Goal: Task Accomplishment & Management: Use online tool/utility

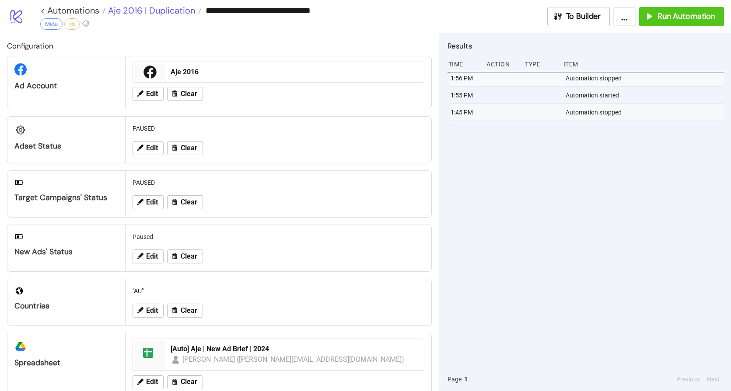
click at [135, 11] on span "Aje 2016 | Duplication" at bounding box center [150, 10] width 89 height 11
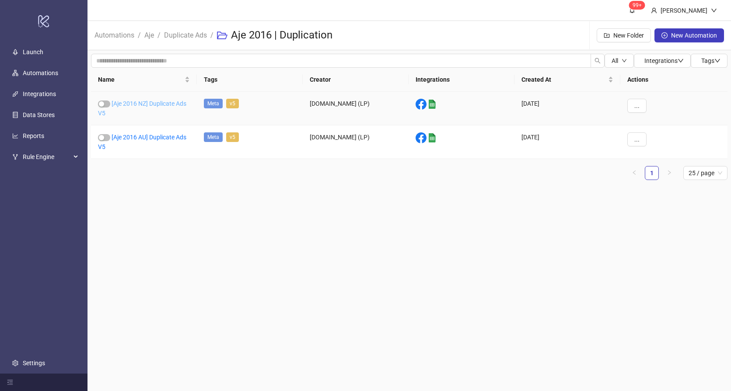
click at [130, 107] on link "[Aje 2016 NZ] Duplicate Ads V5" at bounding box center [142, 108] width 88 height 17
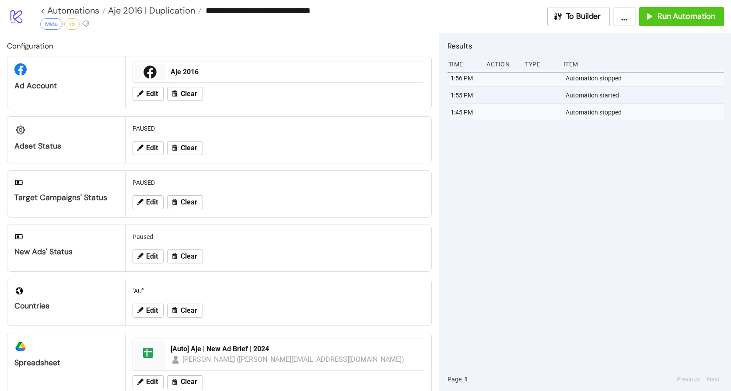
type input "**********"
click at [661, 17] on span "Run Automation" at bounding box center [686, 16] width 58 height 10
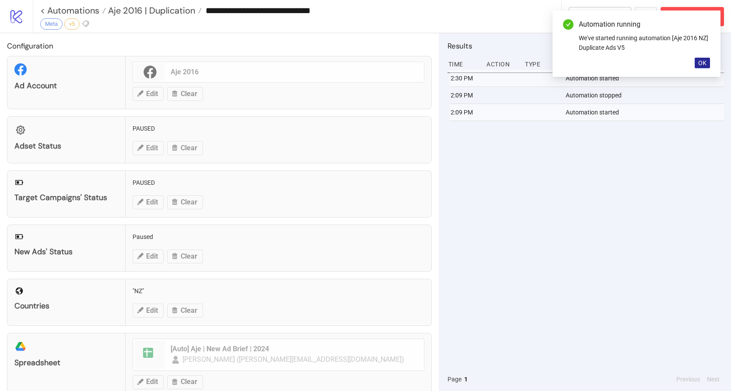
click at [701, 65] on span "OK" at bounding box center [702, 62] width 8 height 7
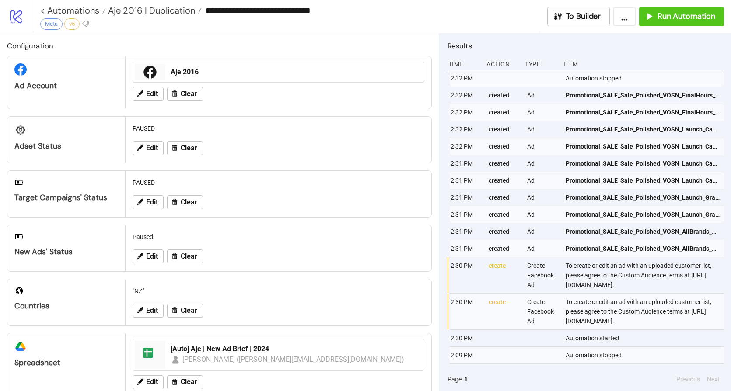
drag, startPoint x: 530, startPoint y: 284, endPoint x: 593, endPoint y: 293, distance: 63.6
click at [593, 293] on div "To create or edit an ad with an uploaded customer list, please agree to the Cus…" at bounding box center [645, 276] width 161 height 36
copy div "[URL][DOMAIN_NAME]"
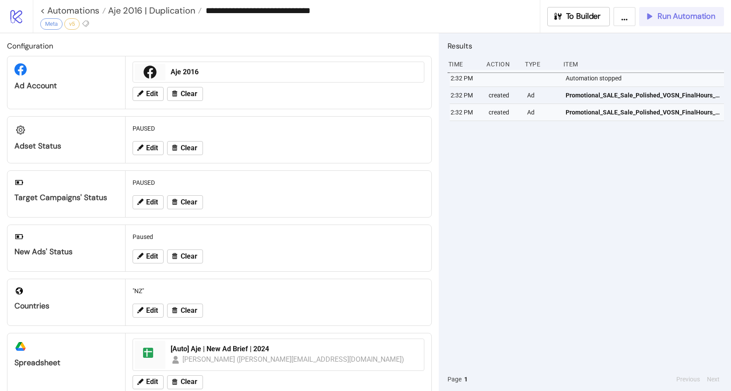
click at [655, 12] on div "Run Automation" at bounding box center [679, 16] width 71 height 10
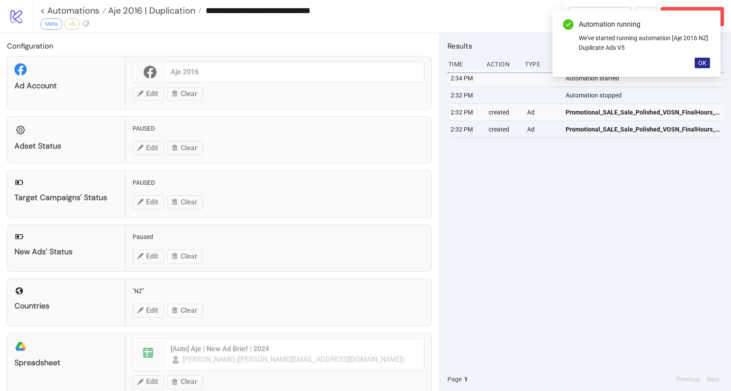
click at [701, 63] on span "OK" at bounding box center [702, 62] width 8 height 7
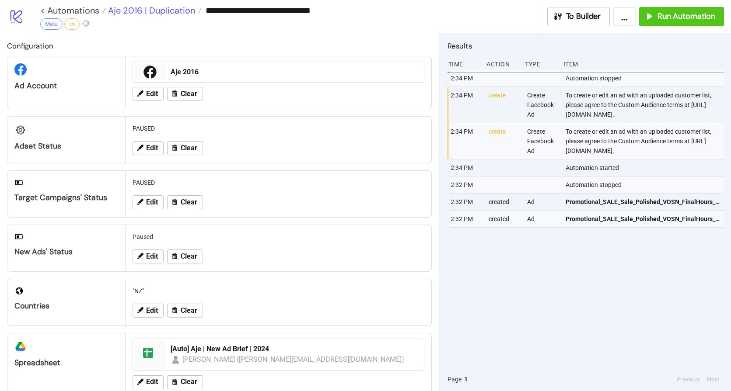
click at [151, 8] on span "Aje 2016 | Duplication" at bounding box center [150, 10] width 89 height 11
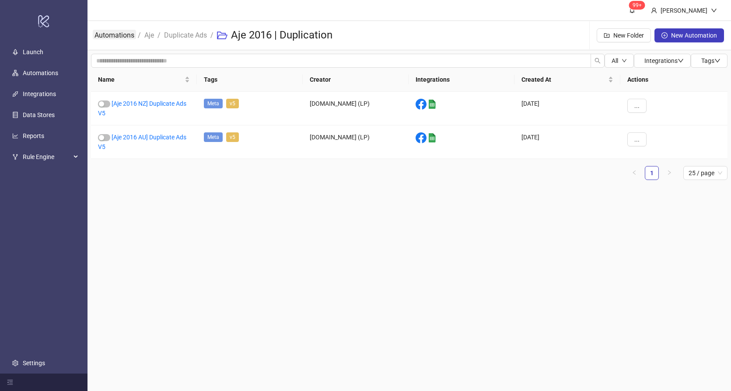
click at [119, 36] on link "Automations" at bounding box center [114, 35] width 43 height 10
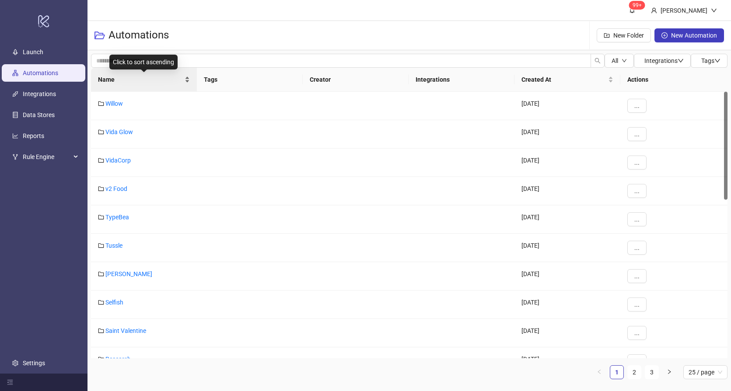
click at [137, 79] on span "Name" at bounding box center [140, 80] width 85 height 10
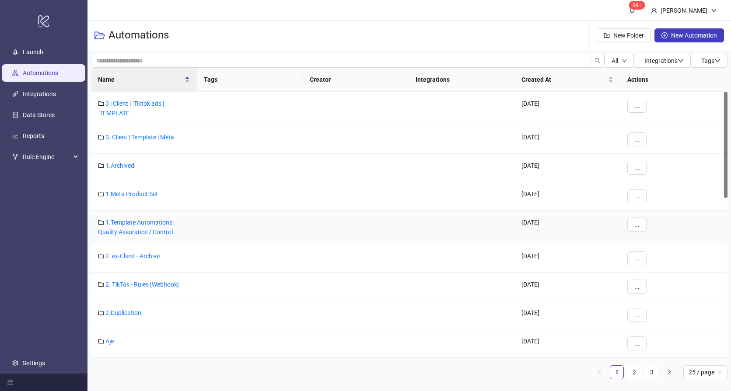
scroll to position [83, 0]
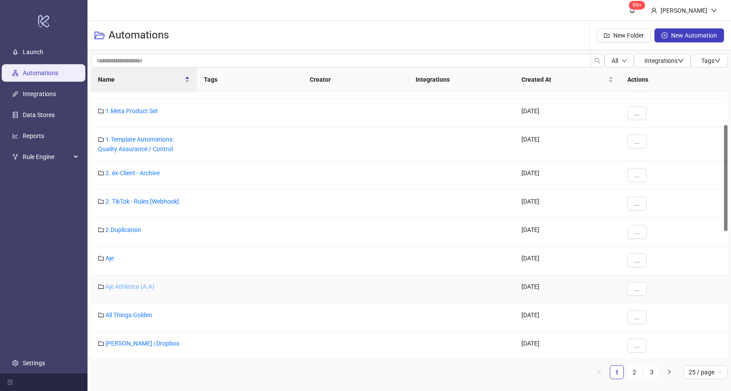
click at [127, 287] on link "Aje Athletica (A.A)" at bounding box center [129, 286] width 49 height 7
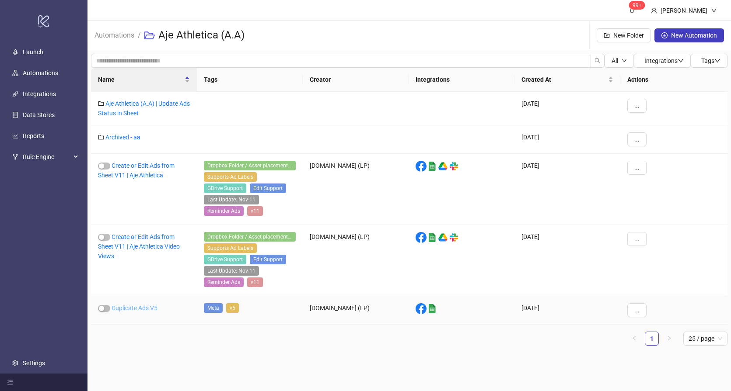
click at [143, 306] on link "Duplicate Ads V5" at bounding box center [135, 308] width 46 height 7
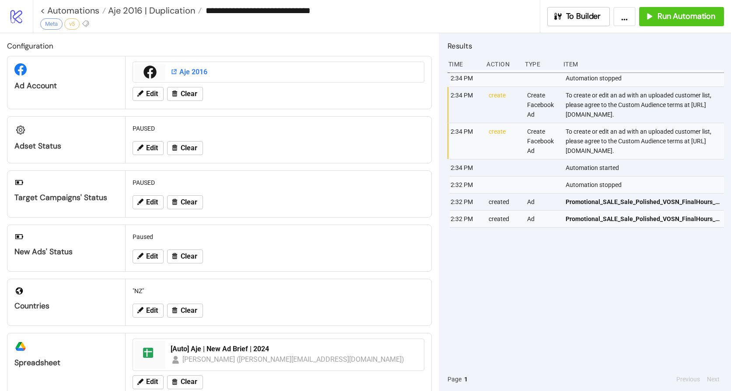
type input "**********"
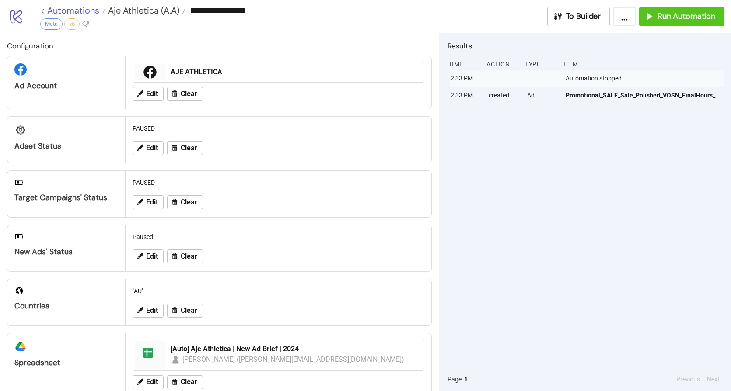
click at [76, 12] on link "< Automations" at bounding box center [73, 10] width 66 height 9
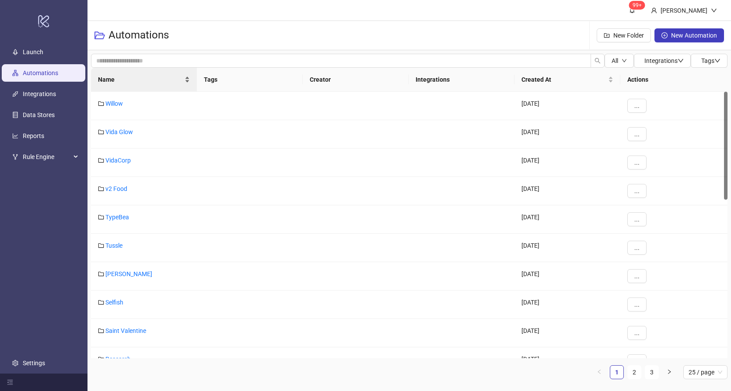
click at [131, 84] on span "Name" at bounding box center [140, 80] width 85 height 10
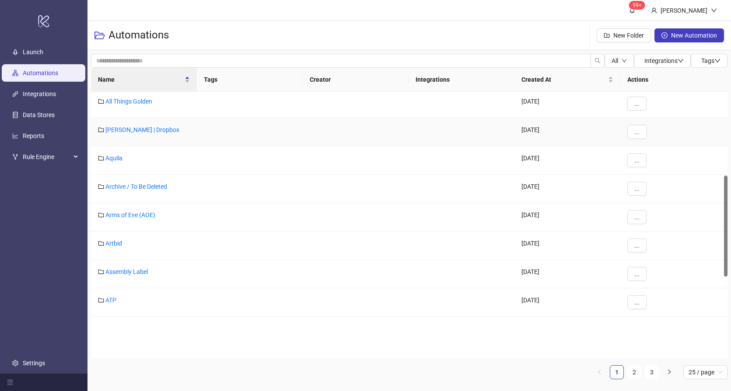
scroll to position [222, 0]
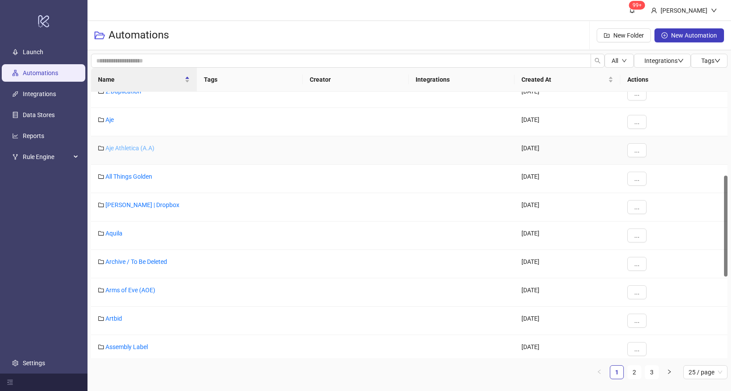
click at [139, 149] on link "Aje Athletica (A.A)" at bounding box center [129, 148] width 49 height 7
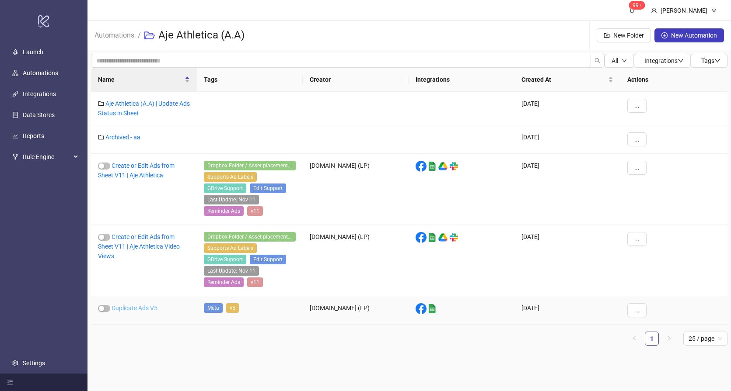
click at [135, 310] on link "Duplicate Ads V5" at bounding box center [135, 308] width 46 height 7
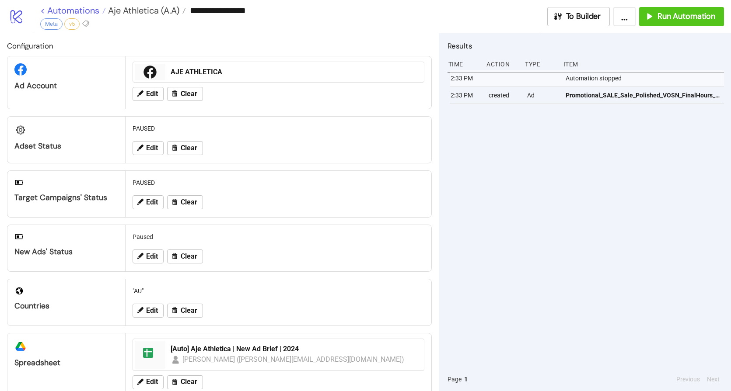
click at [78, 13] on link "< Automations" at bounding box center [73, 10] width 66 height 9
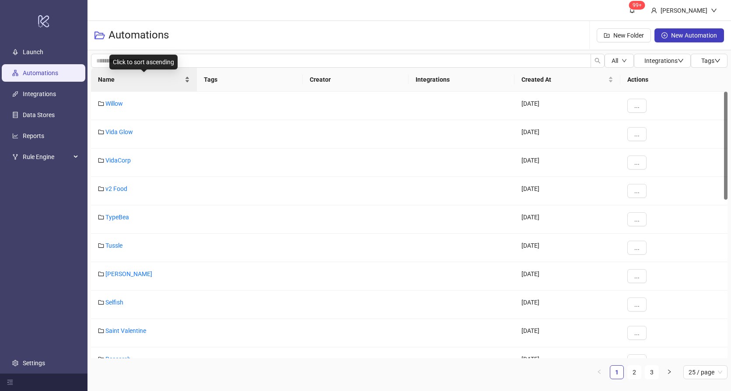
click at [123, 79] on span "Name" at bounding box center [140, 80] width 85 height 10
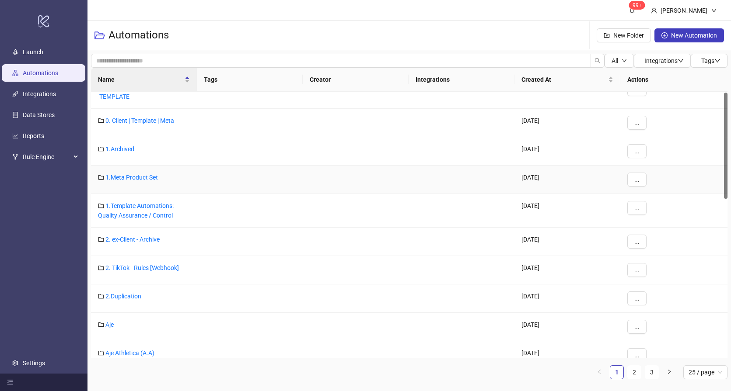
scroll to position [112, 0]
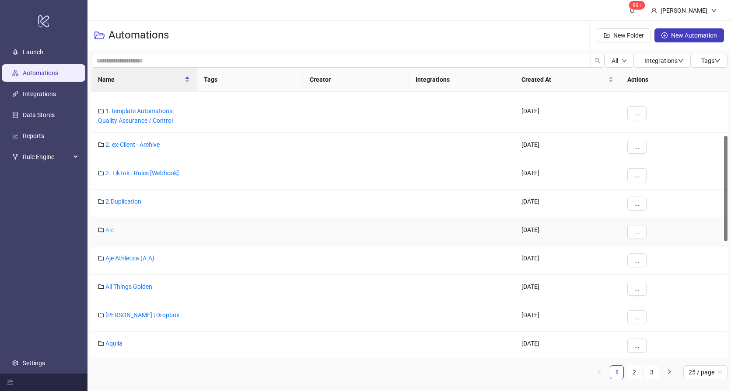
click at [111, 231] on link "Aje" at bounding box center [109, 230] width 8 height 7
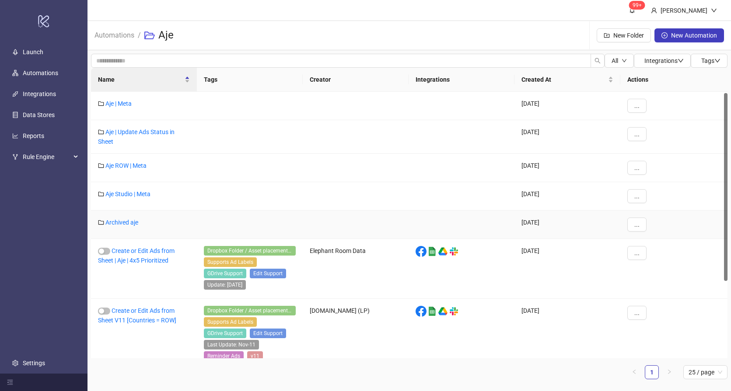
scroll to position [112, 0]
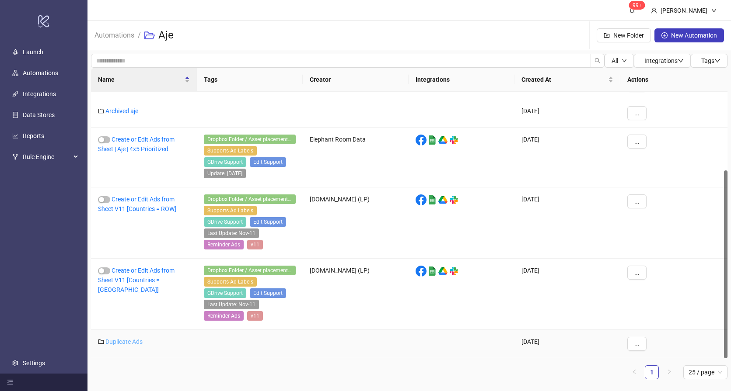
click at [122, 343] on link "Duplicate Ads" at bounding box center [123, 341] width 37 height 7
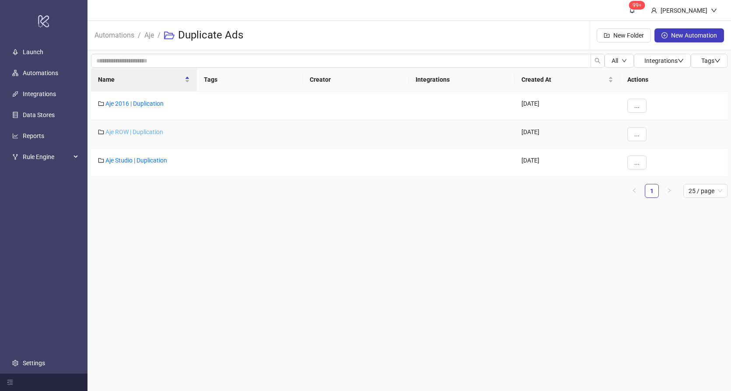
click at [140, 135] on link "Aje ROW | Duplication" at bounding box center [134, 132] width 58 height 7
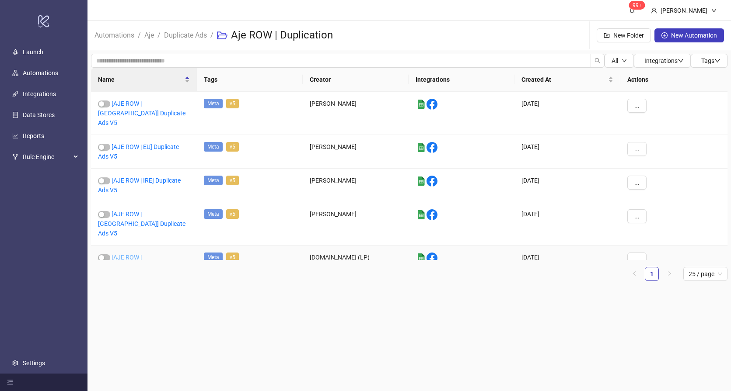
click at [150, 254] on link "[AJE ROW | US] Duplicate Ads V5" at bounding box center [141, 267] width 87 height 26
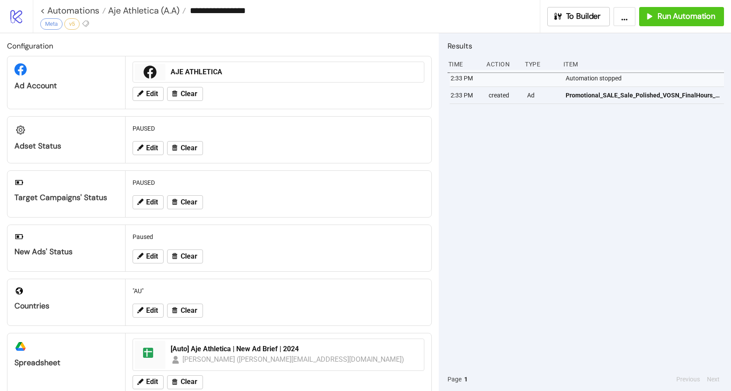
type input "**********"
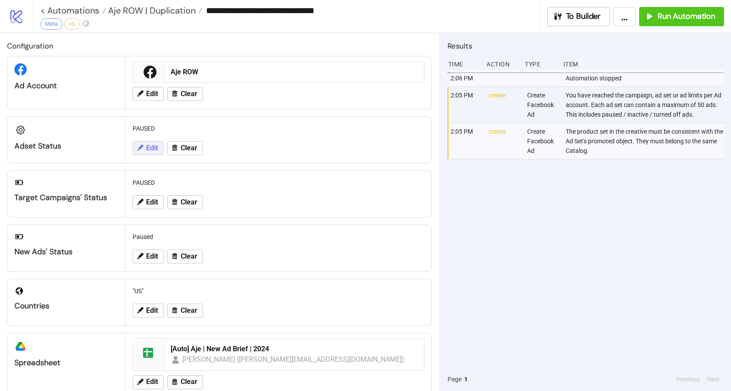
click at [151, 148] on span "Edit" at bounding box center [152, 148] width 12 height 8
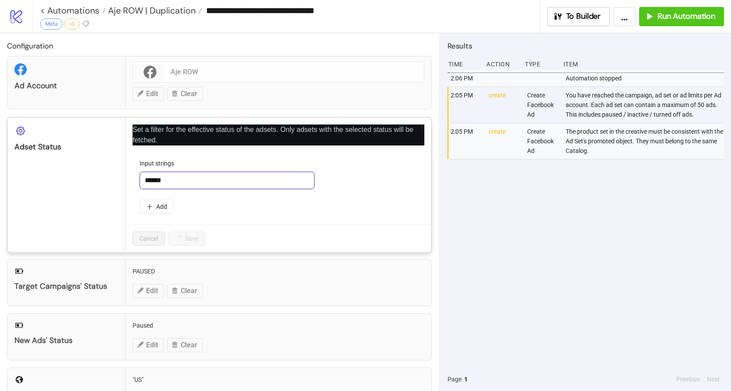
click at [194, 182] on input "******" at bounding box center [226, 180] width 175 height 17
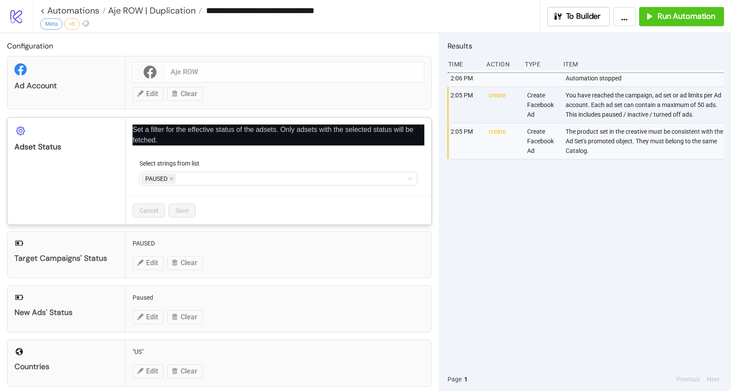
click at [194, 182] on div "PAUSED" at bounding box center [273, 179] width 265 height 12
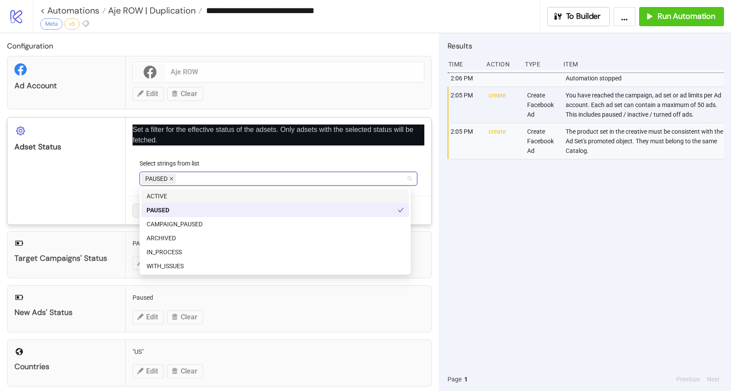
click at [171, 181] on span at bounding box center [171, 179] width 4 height 10
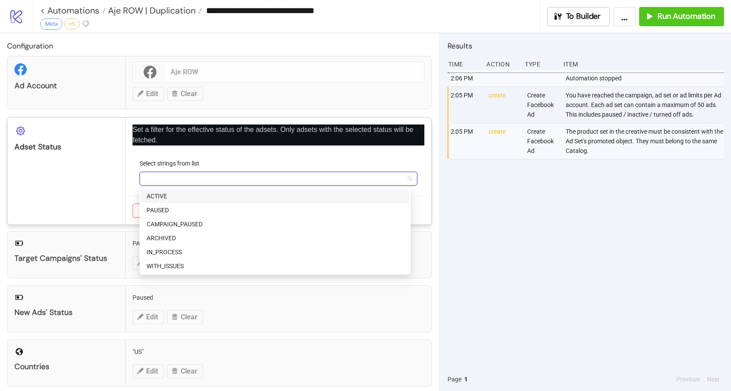
click at [167, 198] on div "ACTIVE" at bounding box center [274, 197] width 257 height 10
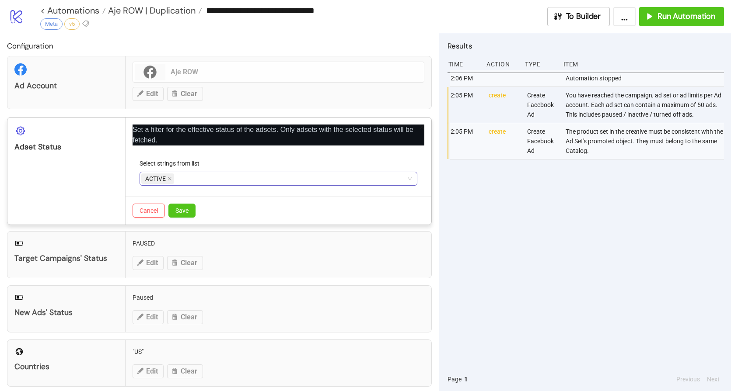
click at [136, 179] on form "Select strings from list ACTIVE" at bounding box center [278, 178] width 292 height 38
click at [179, 204] on button "Save" at bounding box center [181, 211] width 27 height 14
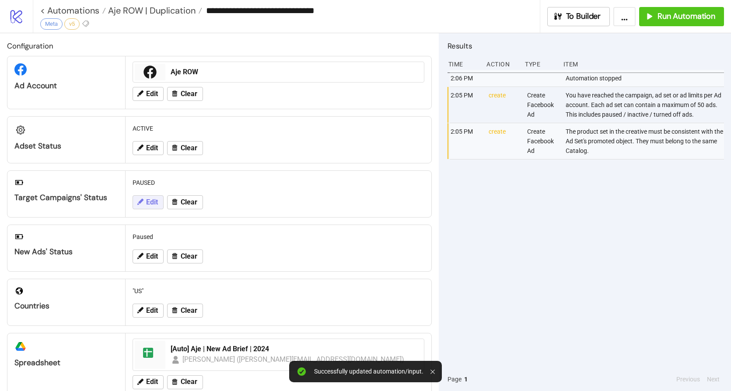
click at [154, 200] on span "Edit" at bounding box center [152, 203] width 12 height 8
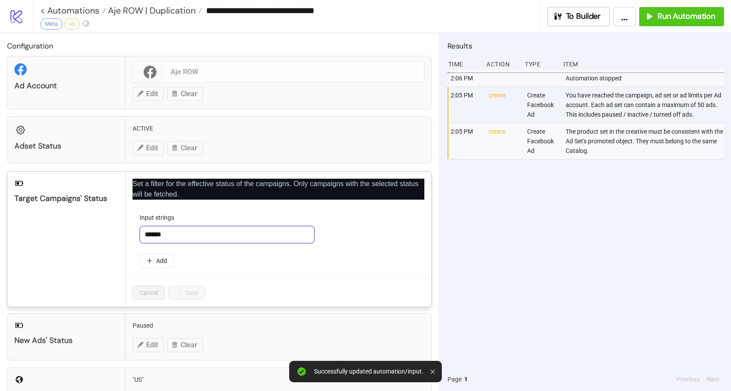
click at [195, 233] on input "******" at bounding box center [226, 234] width 175 height 17
click at [193, 238] on input "******" at bounding box center [226, 234] width 175 height 17
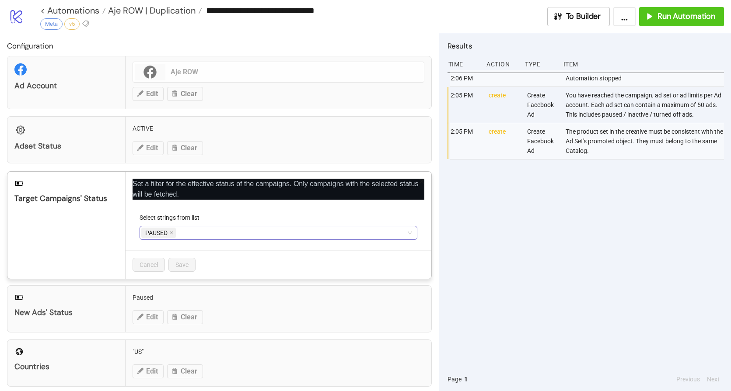
click at [193, 238] on div "PAUSED" at bounding box center [273, 233] width 265 height 12
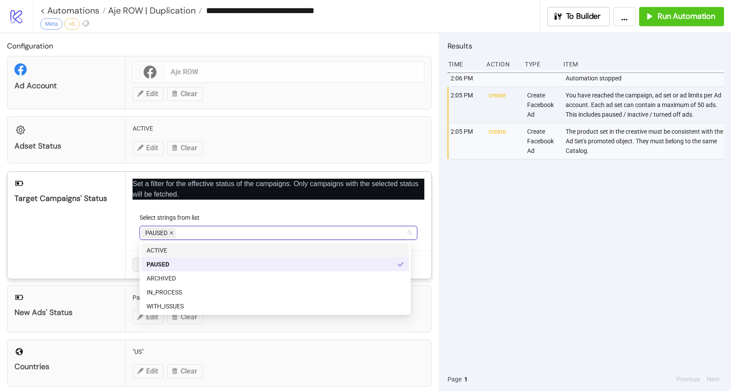
click at [171, 233] on icon "close" at bounding box center [171, 233] width 4 height 4
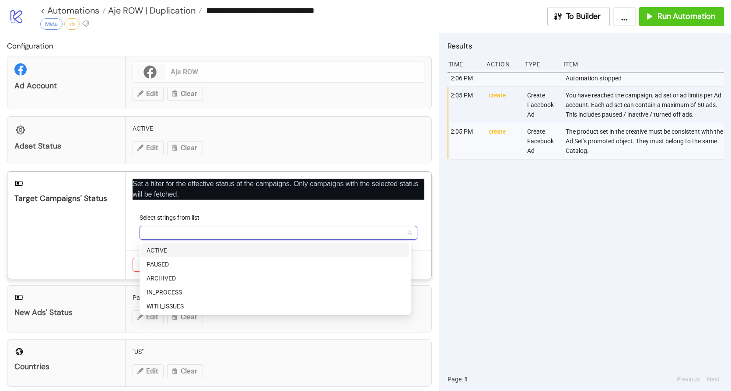
click at [160, 255] on div "ACTIVE" at bounding box center [274, 251] width 257 height 10
click at [134, 251] on div "Cancel Save" at bounding box center [278, 265] width 306 height 28
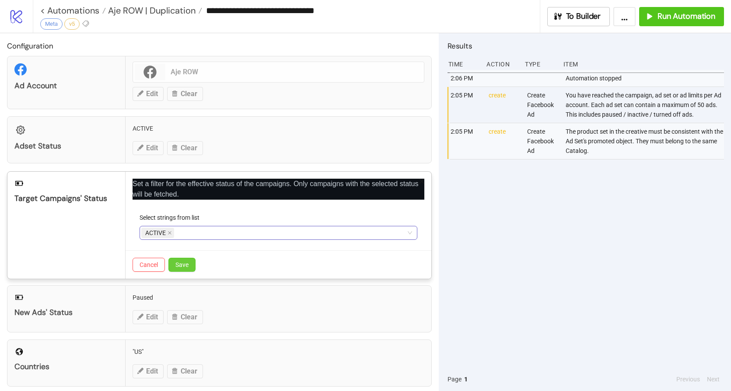
click at [188, 267] on span "Save" at bounding box center [181, 264] width 13 height 7
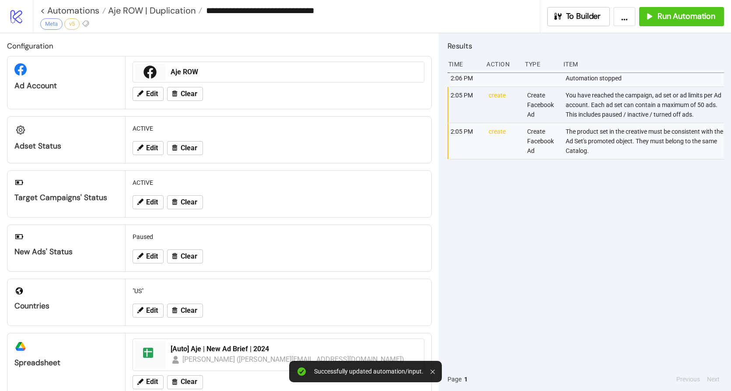
click at [620, 234] on div "2:06 PM Automation stopped 2:05 PM create Create Facebook Ad You have reached t…" at bounding box center [585, 219] width 276 height 298
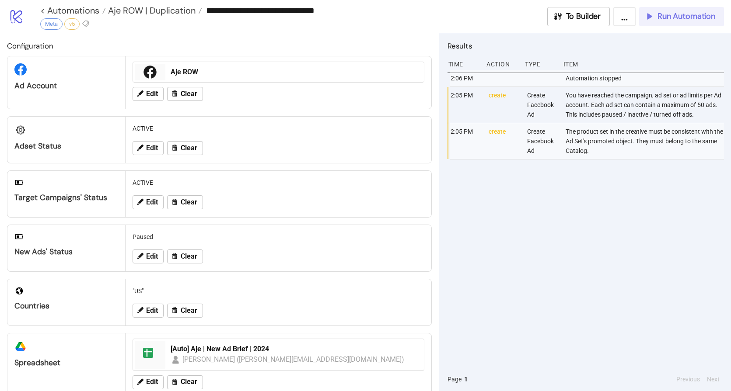
click at [660, 15] on span "Run Automation" at bounding box center [686, 16] width 58 height 10
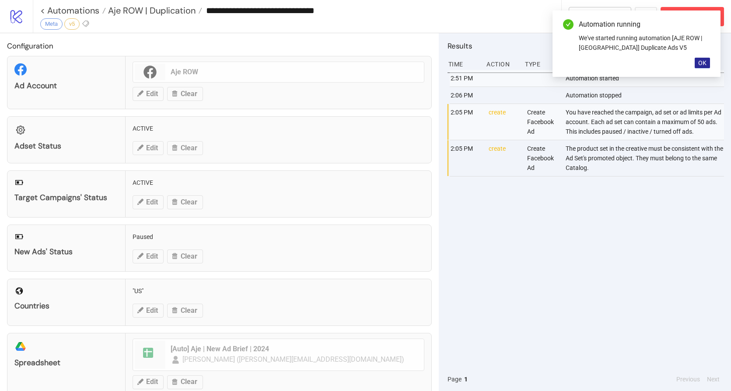
click at [696, 65] on button "OK" at bounding box center [701, 63] width 15 height 10
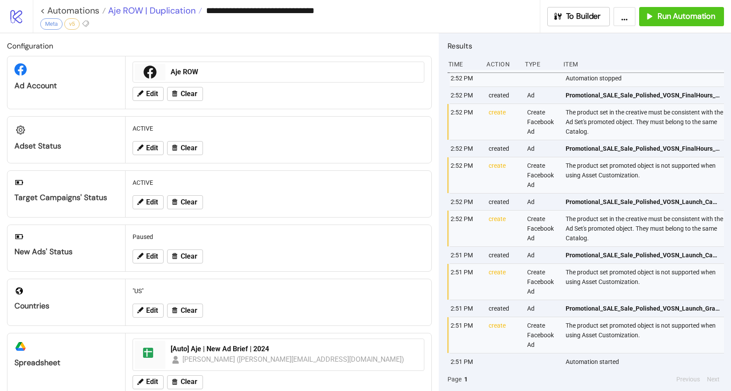
click at [147, 14] on span "Aje ROW | Duplication" at bounding box center [151, 10] width 90 height 11
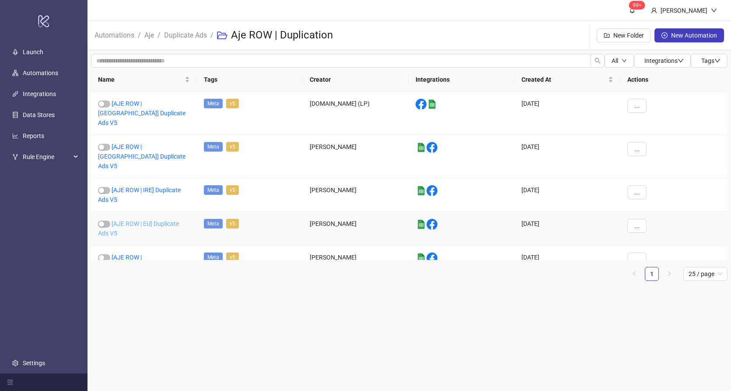
click at [156, 220] on link "[AJE ROW | EU] Duplicate Ads V5" at bounding box center [138, 228] width 81 height 17
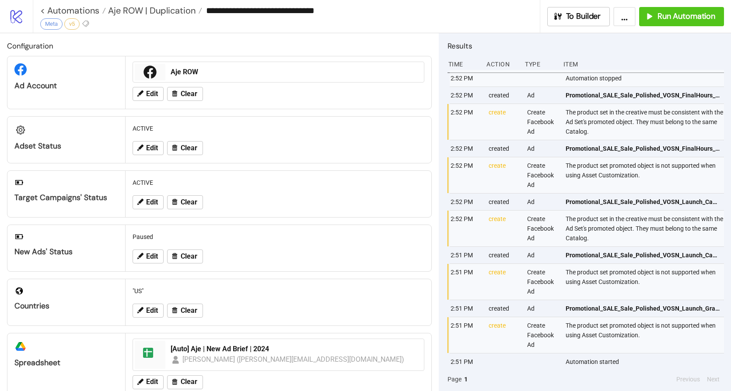
type input "**********"
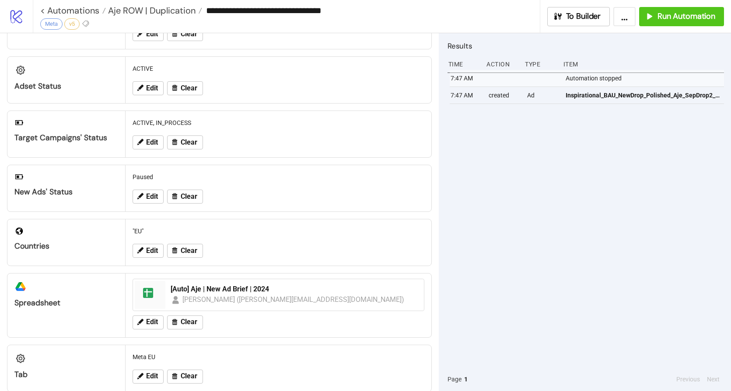
scroll to position [75, 0]
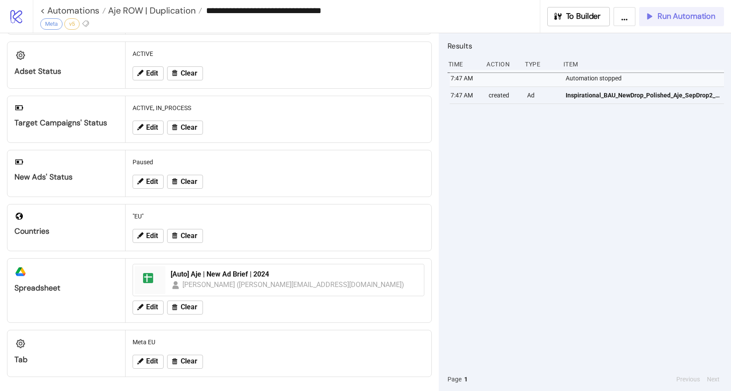
click at [664, 18] on span "Run Automation" at bounding box center [686, 16] width 58 height 10
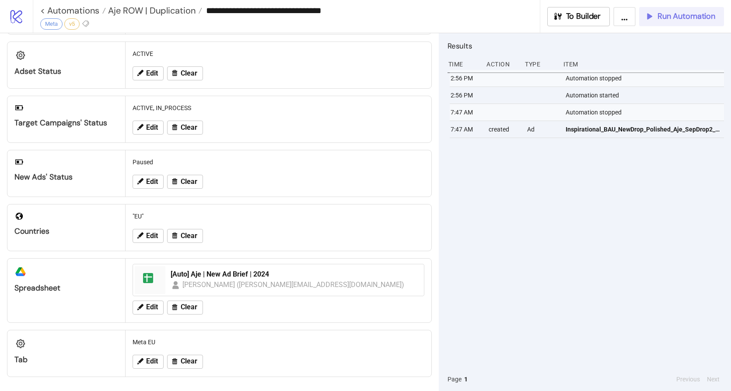
click at [669, 19] on span "Run Automation" at bounding box center [686, 16] width 58 height 10
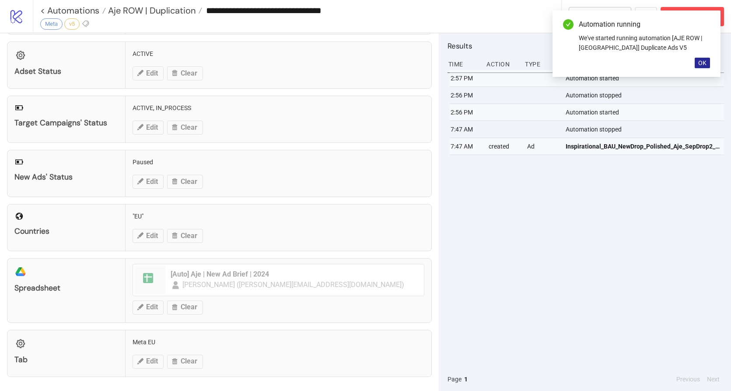
click at [702, 64] on span "OK" at bounding box center [702, 62] width 8 height 7
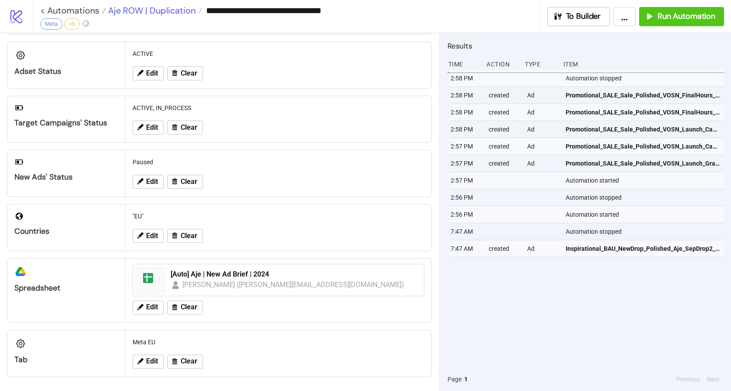
click at [160, 11] on span "Aje ROW | Duplication" at bounding box center [151, 10] width 90 height 11
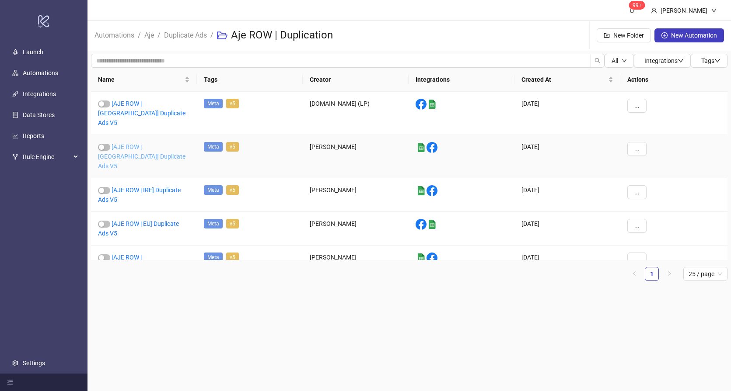
click at [153, 143] on link "[AJE ROW | UK] Duplicate Ads V5" at bounding box center [141, 156] width 87 height 26
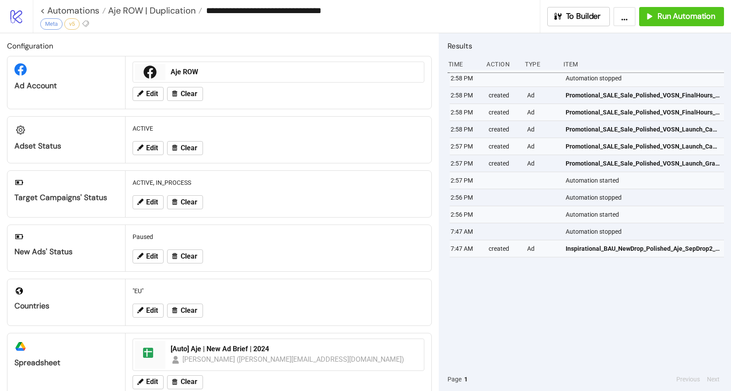
type input "**********"
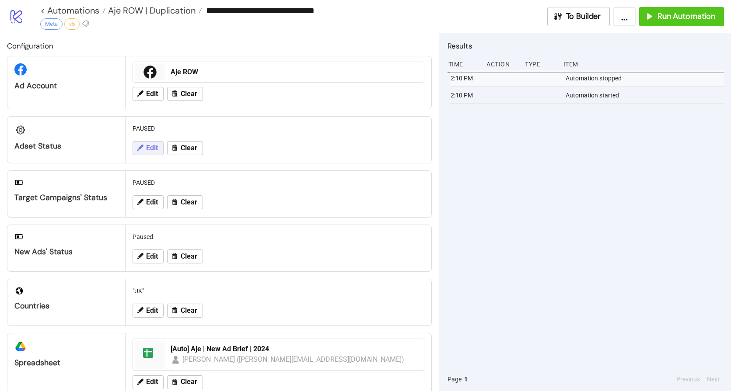
click at [149, 143] on button "Edit" at bounding box center [147, 148] width 31 height 14
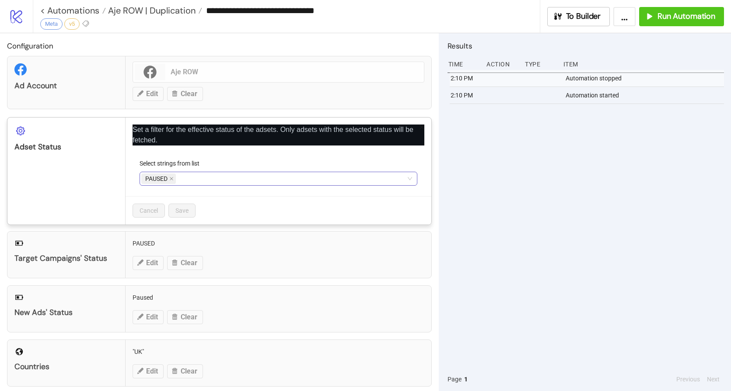
click at [184, 180] on div "PAUSED" at bounding box center [273, 179] width 265 height 12
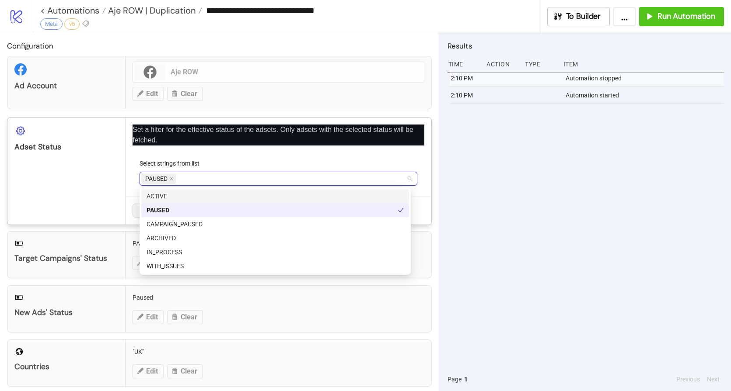
click at [178, 201] on div "ACTIVE" at bounding box center [275, 196] width 268 height 14
click at [174, 180] on span "PAUSED" at bounding box center [158, 179] width 35 height 10
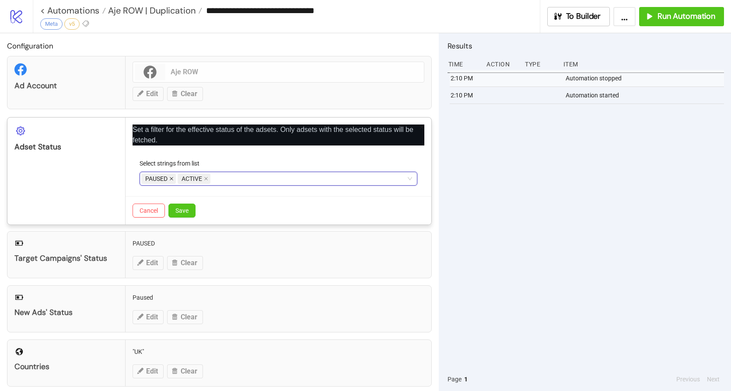
click at [172, 179] on icon "close" at bounding box center [171, 179] width 3 height 3
click at [186, 211] on span "Save" at bounding box center [181, 210] width 13 height 7
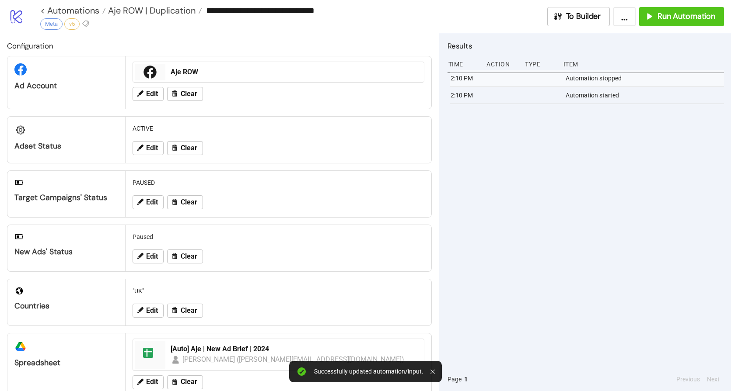
click at [182, 182] on div "PAUSED" at bounding box center [278, 182] width 299 height 17
click at [146, 209] on button "Edit" at bounding box center [147, 202] width 31 height 14
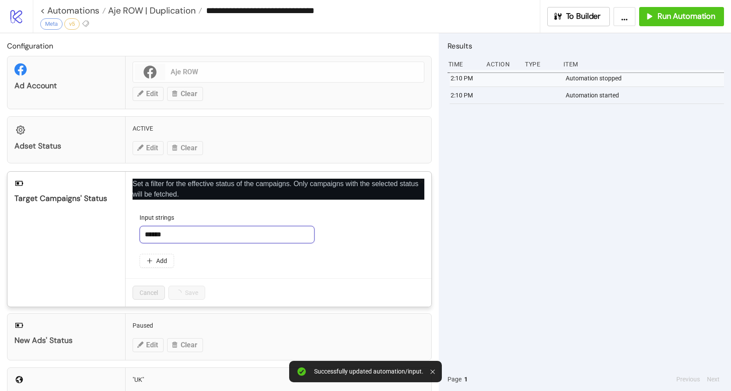
click at [188, 232] on input "******" at bounding box center [226, 234] width 175 height 17
click at [229, 236] on input "******" at bounding box center [226, 234] width 175 height 17
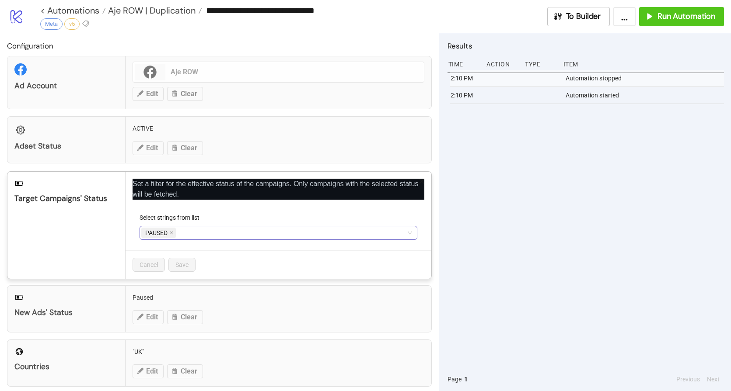
click at [216, 235] on div "PAUSED" at bounding box center [273, 233] width 265 height 12
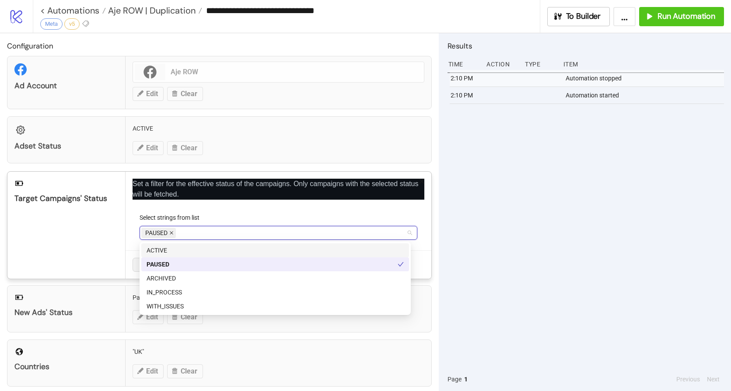
click at [171, 235] on icon "close" at bounding box center [171, 233] width 4 height 4
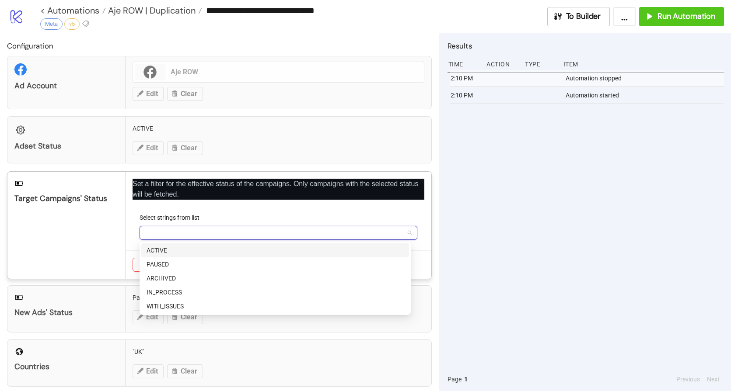
click at [162, 249] on div "ACTIVE" at bounding box center [274, 251] width 257 height 10
click at [174, 292] on div "IN_PROCESS" at bounding box center [274, 293] width 257 height 10
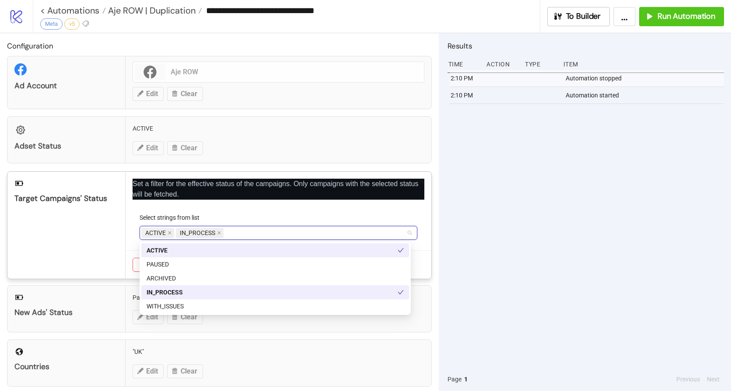
click at [271, 216] on div "Select strings from list" at bounding box center [278, 219] width 278 height 13
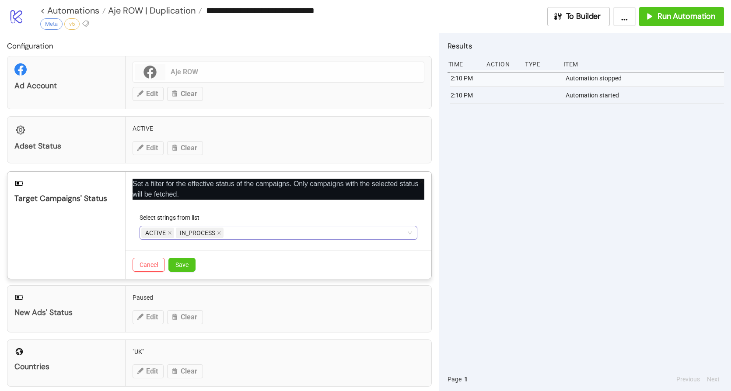
click at [188, 274] on div "Cancel Save" at bounding box center [278, 265] width 306 height 28
click at [190, 268] on button "Save" at bounding box center [181, 265] width 27 height 14
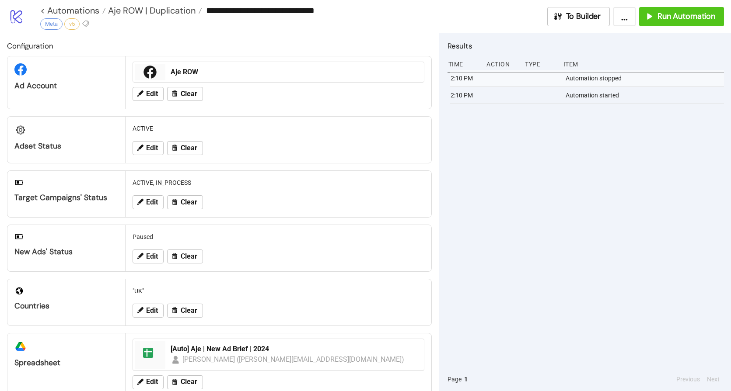
click at [585, 159] on div "2:10 PM Automation stopped 2:10 PM Automation started" at bounding box center [585, 219] width 276 height 298
click at [665, 24] on button "Run Automation" at bounding box center [681, 16] width 85 height 19
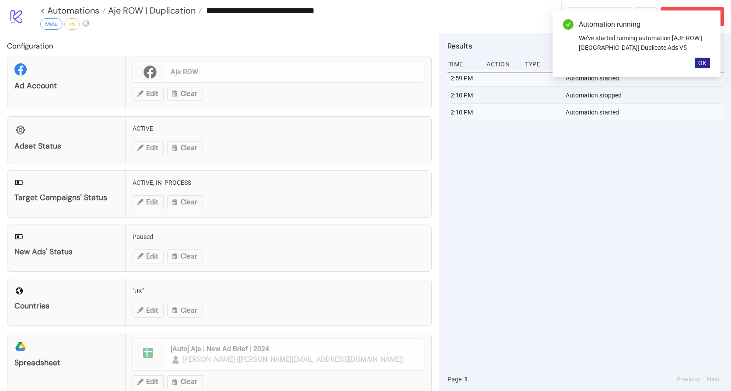
click at [703, 61] on span "OK" at bounding box center [702, 62] width 8 height 7
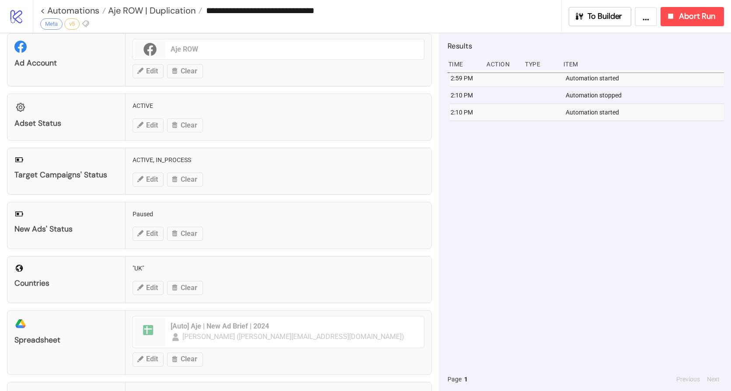
scroll to position [75, 0]
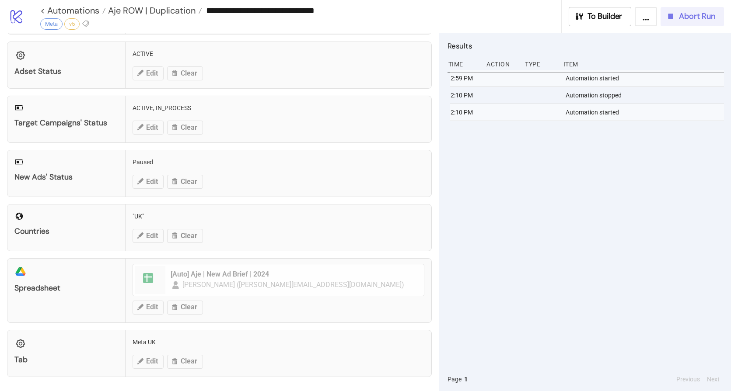
click at [698, 15] on span "Abort Run" at bounding box center [697, 16] width 36 height 10
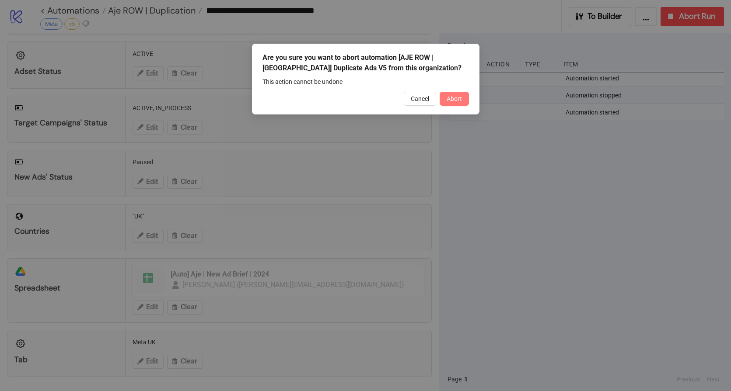
click at [448, 99] on span "Abort" at bounding box center [453, 98] width 15 height 7
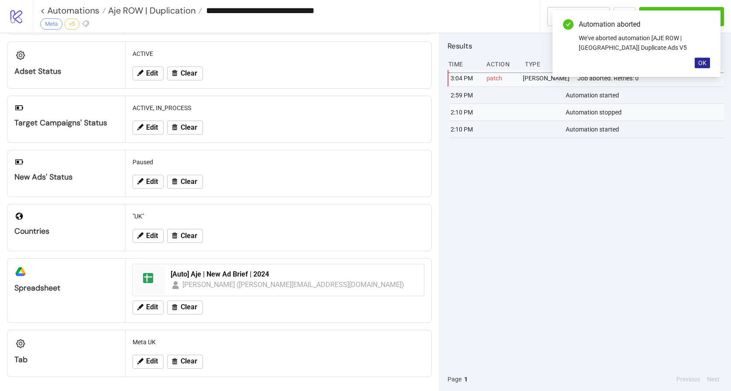
click at [706, 61] on span "OK" at bounding box center [702, 62] width 8 height 7
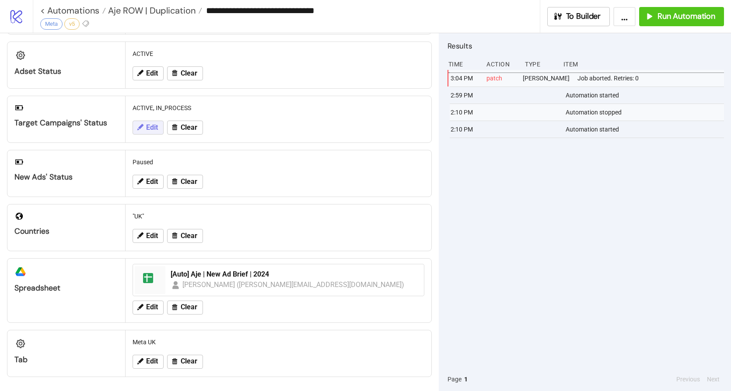
click at [142, 128] on icon at bounding box center [140, 127] width 8 height 8
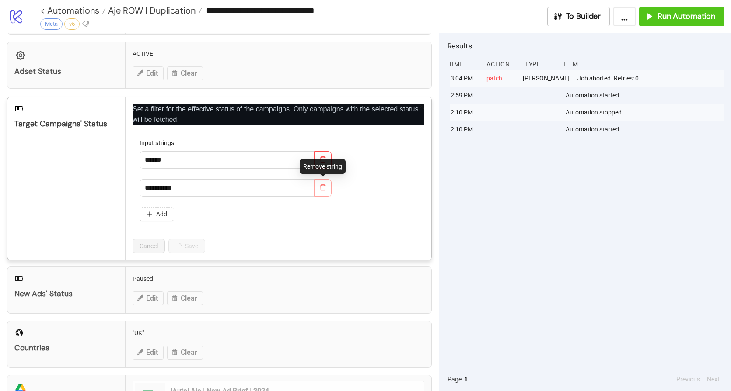
click at [325, 189] on icon "delete" at bounding box center [322, 187] width 7 height 7
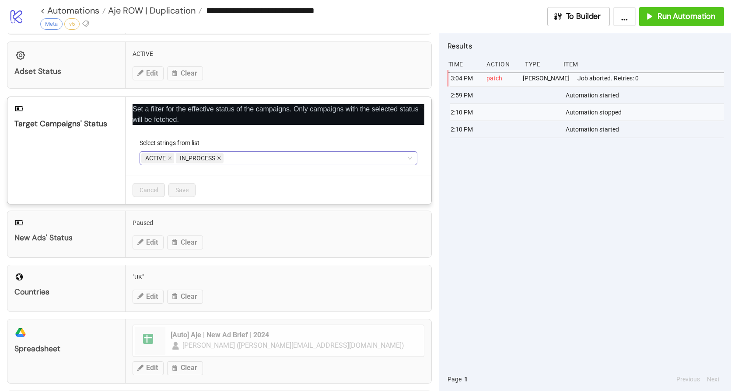
click at [217, 157] on icon "close" at bounding box center [218, 158] width 3 height 3
click at [184, 192] on span "Save" at bounding box center [181, 190] width 13 height 7
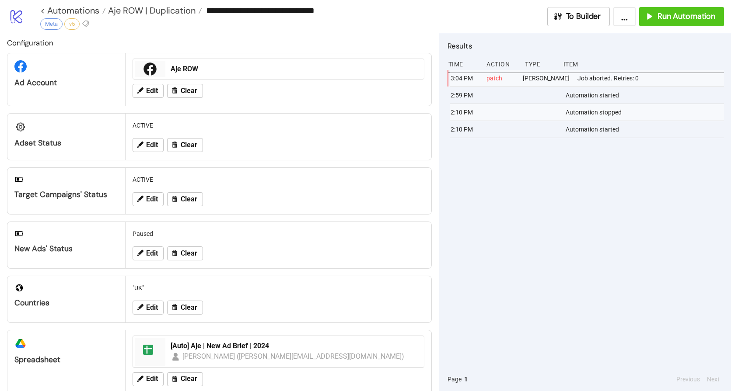
scroll to position [0, 0]
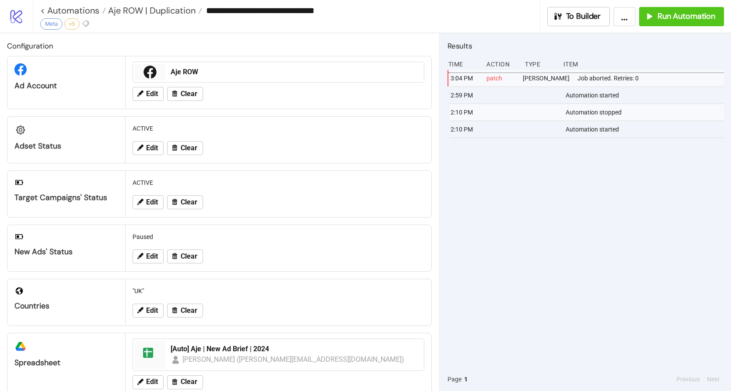
click at [557, 189] on div "3:04 PM patch Patch Json Job aborted. Retries: 0 2:59 PM Automation started 2:1…" at bounding box center [585, 219] width 276 height 298
click at [673, 15] on span "Run Automation" at bounding box center [686, 16] width 58 height 10
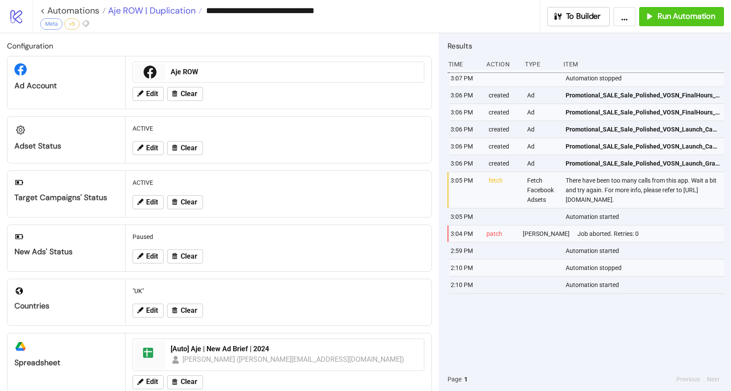
click at [154, 14] on span "Aje ROW | Duplication" at bounding box center [151, 10] width 90 height 11
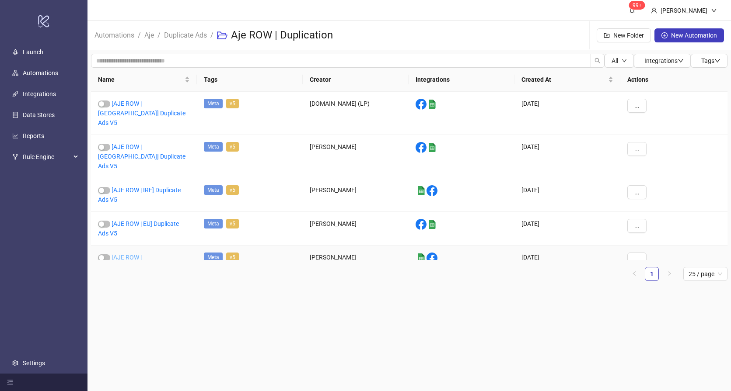
click at [152, 254] on link "[AJE ROW | Asia] Duplicate Ads V5" at bounding box center [141, 267] width 87 height 26
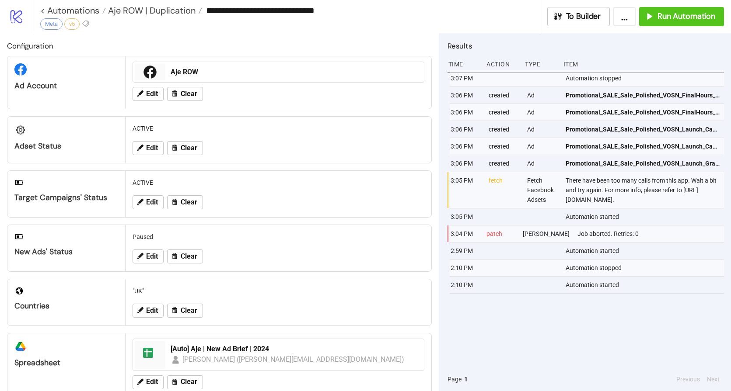
type input "**********"
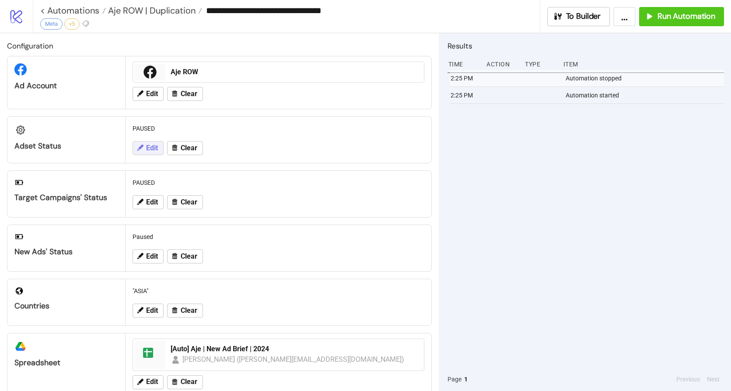
click at [150, 150] on span "Edit" at bounding box center [152, 148] width 12 height 8
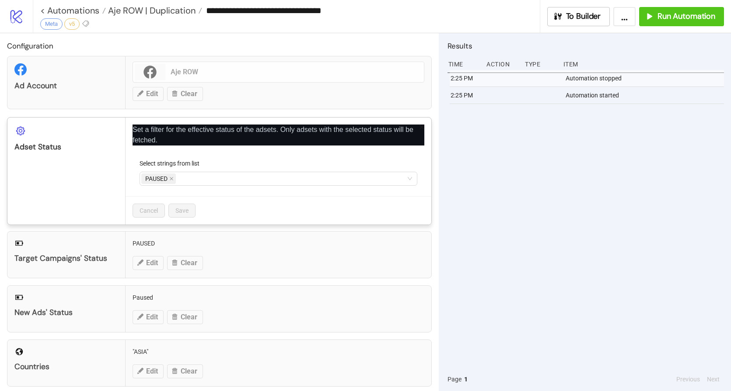
click at [209, 184] on div "PAUSED" at bounding box center [273, 179] width 265 height 12
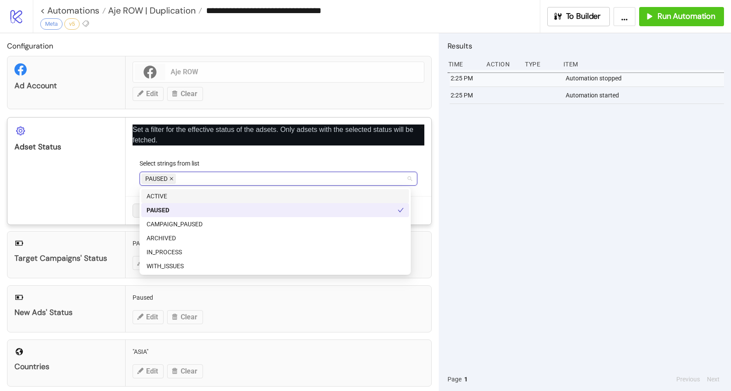
click at [171, 179] on icon "close" at bounding box center [171, 179] width 3 height 3
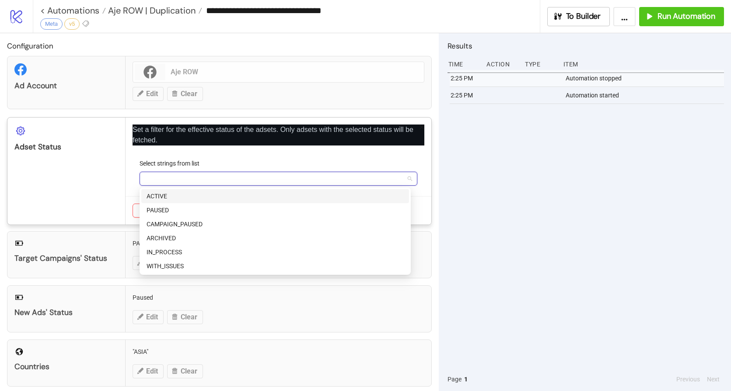
click at [164, 197] on div "ACTIVE" at bounding box center [274, 197] width 257 height 10
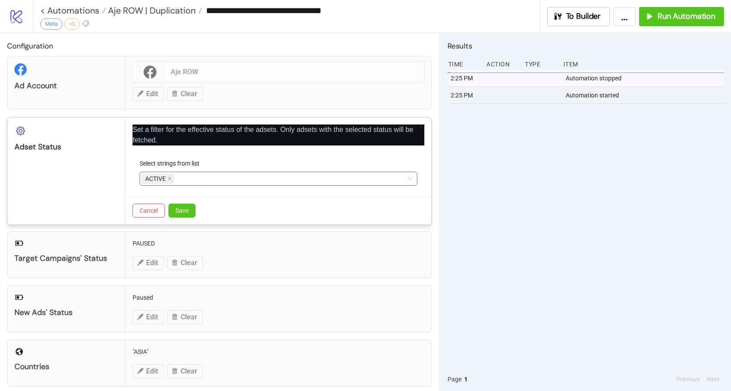
click at [225, 155] on div "Set a filter for the effective status of the adsets. Only adsets with the selec…" at bounding box center [278, 171] width 306 height 107
click at [192, 212] on button "Save" at bounding box center [181, 211] width 27 height 14
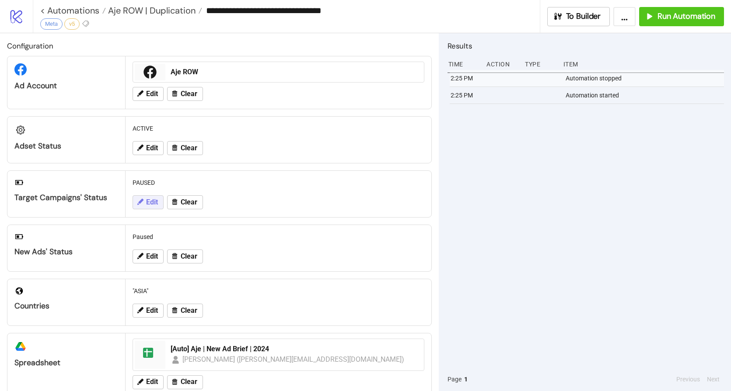
click at [152, 207] on button "Edit" at bounding box center [147, 202] width 31 height 14
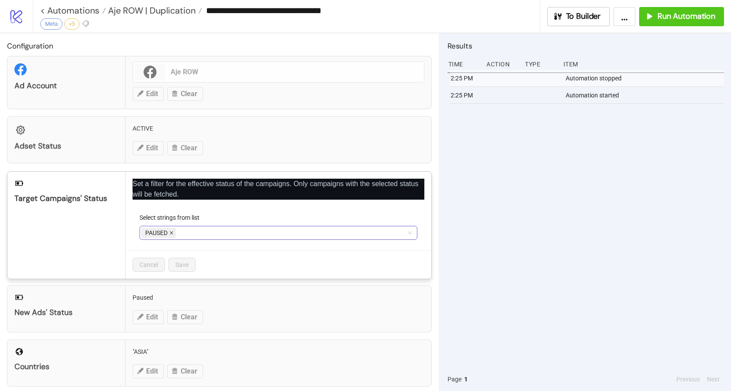
click at [171, 234] on icon "close" at bounding box center [171, 233] width 3 height 3
click at [173, 234] on div at bounding box center [273, 233] width 265 height 12
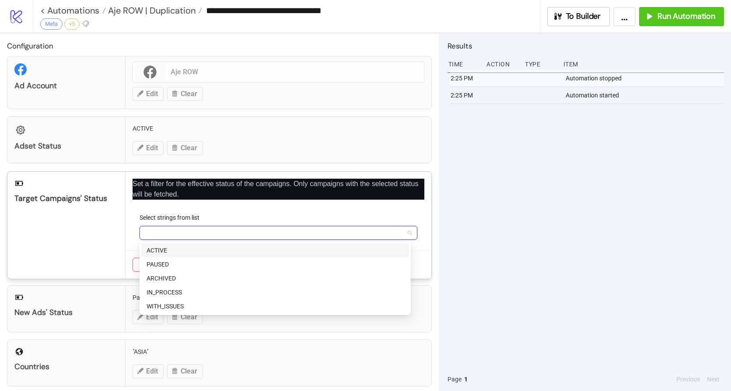
click at [170, 253] on div "ACTIVE" at bounding box center [274, 251] width 257 height 10
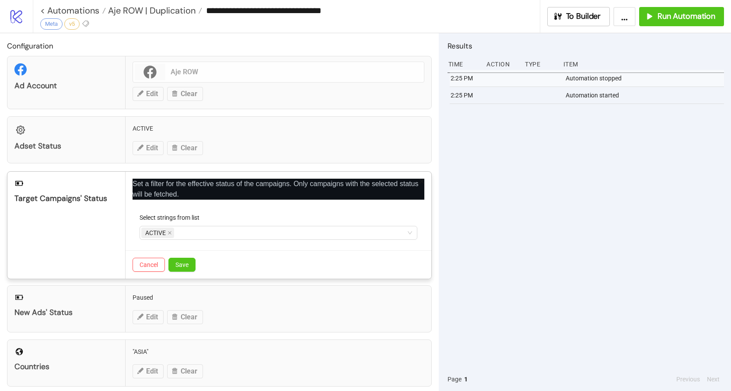
click at [228, 212] on div "Set a filter for the effective status of the campaigns. Only campaigns with the…" at bounding box center [278, 225] width 306 height 107
click at [181, 263] on span "Save" at bounding box center [181, 264] width 13 height 7
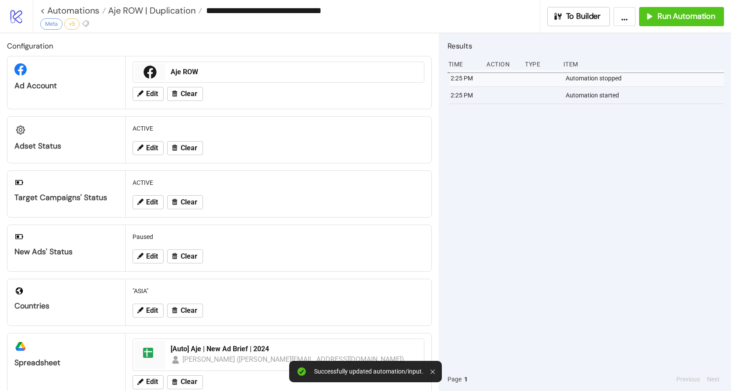
click at [433, 373] on icon at bounding box center [432, 372] width 4 height 4
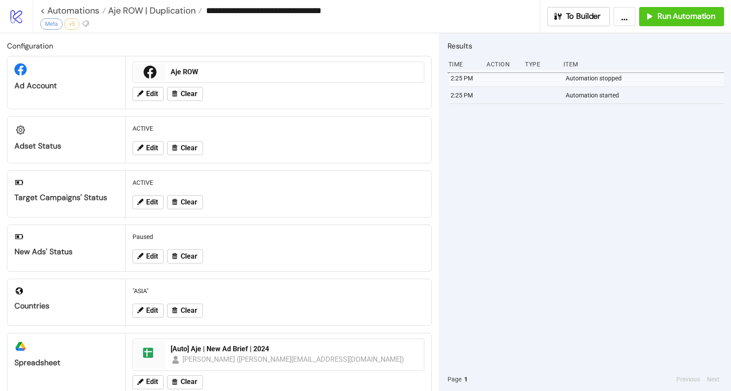
click at [533, 160] on div "2:25 PM Automation stopped 2:25 PM Automation started" at bounding box center [585, 219] width 276 height 298
click at [667, 22] on button "Run Automation" at bounding box center [681, 16] width 85 height 19
click at [550, 144] on div "3:09 PM Automation stopped" at bounding box center [585, 219] width 276 height 298
click at [667, 17] on span "Run Automation" at bounding box center [686, 16] width 58 height 10
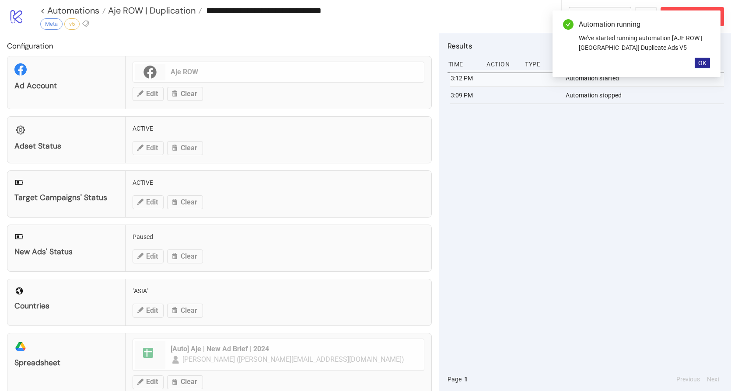
click at [703, 64] on span "OK" at bounding box center [702, 62] width 8 height 7
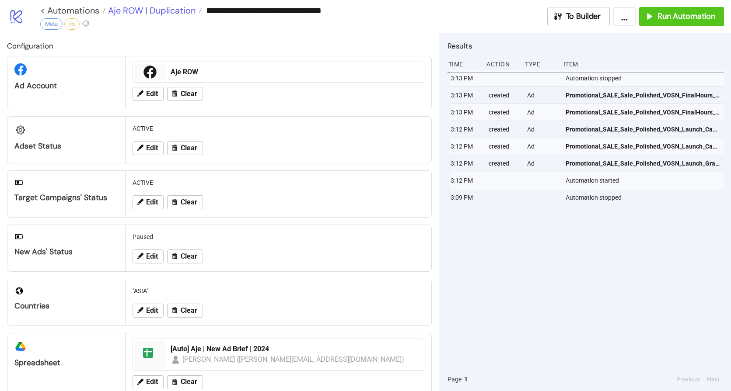
click at [148, 11] on span "Aje ROW | Duplication" at bounding box center [151, 10] width 90 height 11
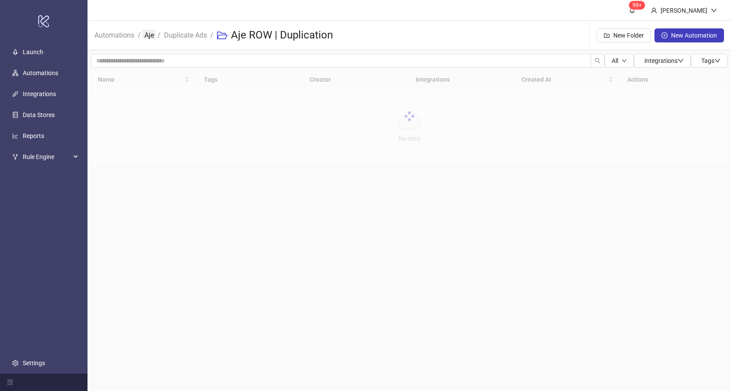
click at [146, 34] on link "Aje" at bounding box center [149, 35] width 13 height 10
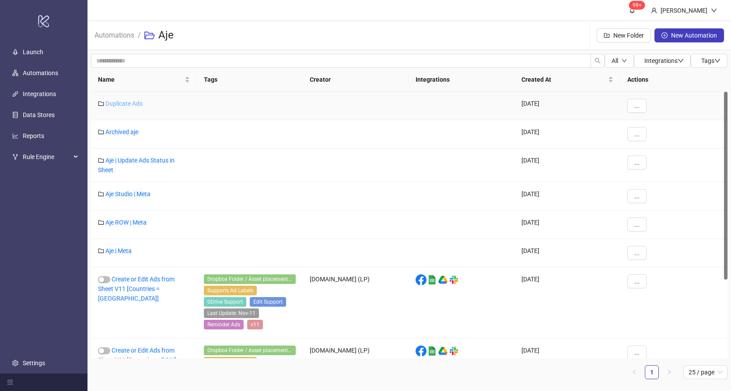
click at [135, 101] on link "Duplicate Ads" at bounding box center [123, 103] width 37 height 7
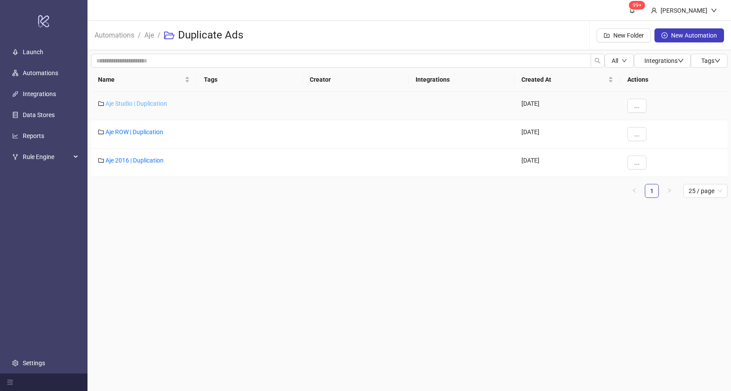
click at [145, 104] on link "Aje Studio | Duplication" at bounding box center [136, 103] width 62 height 7
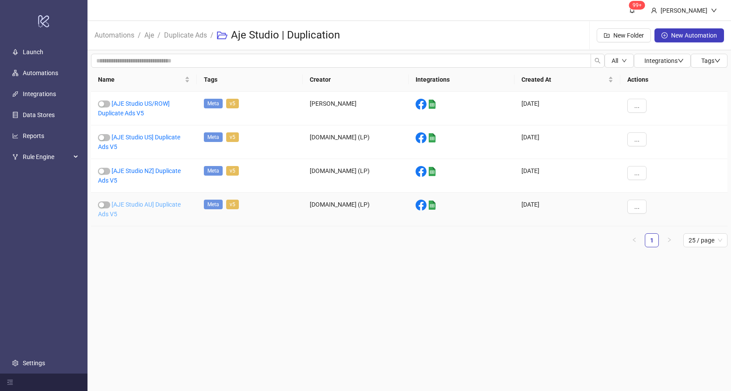
click at [144, 204] on link "[AJE Studio AU] Duplicate Ads V5" at bounding box center [139, 209] width 83 height 17
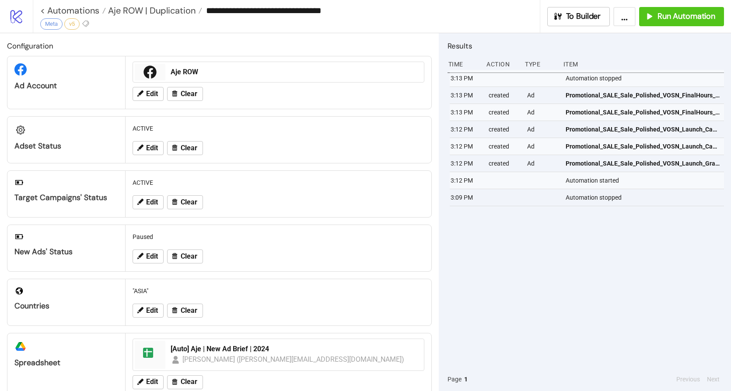
type input "**********"
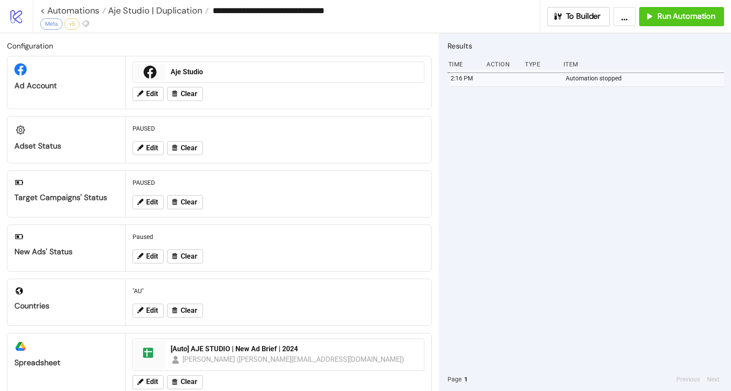
click at [582, 166] on div "2:16 PM Automation stopped" at bounding box center [585, 219] width 276 height 298
click at [678, 18] on span "Run Automation" at bounding box center [686, 16] width 58 height 10
click at [143, 152] on button "Edit" at bounding box center [147, 148] width 31 height 14
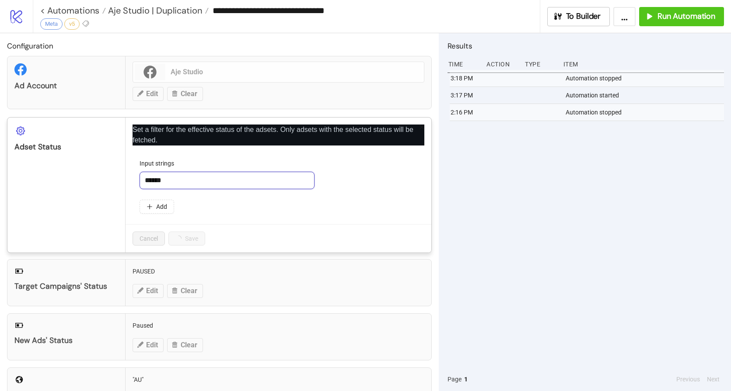
click at [182, 180] on input "******" at bounding box center [226, 180] width 175 height 17
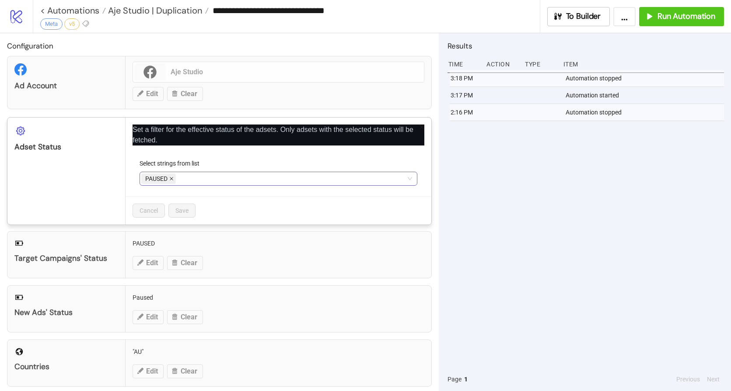
click at [170, 178] on icon "close" at bounding box center [171, 179] width 4 height 4
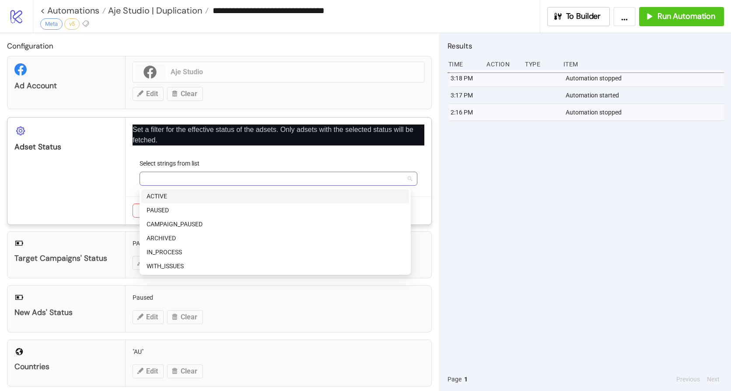
click at [175, 175] on div at bounding box center [273, 179] width 265 height 12
click at [174, 197] on div "ACTIVE" at bounding box center [274, 197] width 257 height 10
click at [199, 153] on div "Set a filter for the effective status of the adsets. Only adsets with the selec…" at bounding box center [278, 171] width 306 height 107
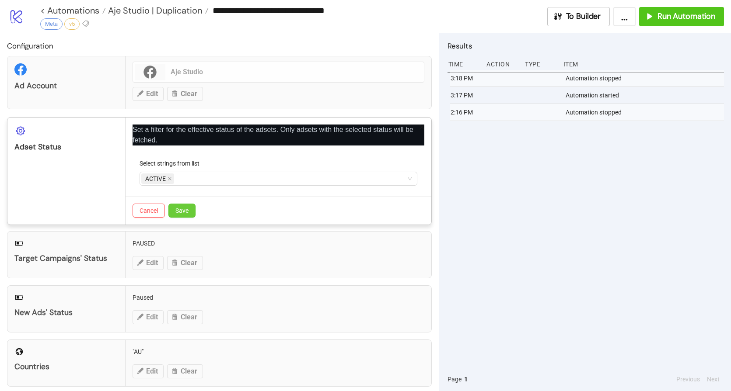
click at [194, 215] on button "Save" at bounding box center [181, 211] width 27 height 14
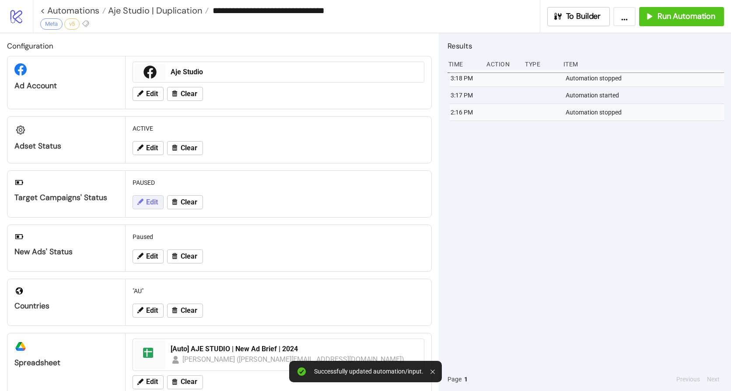
click at [148, 204] on span "Edit" at bounding box center [152, 203] width 12 height 8
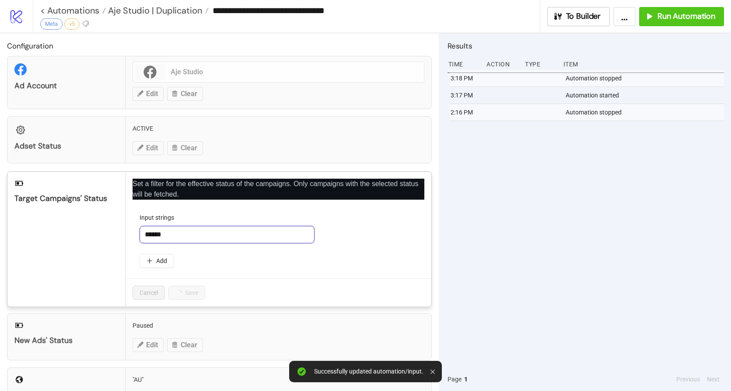
click at [200, 234] on input "******" at bounding box center [226, 234] width 175 height 17
click at [195, 237] on input "******" at bounding box center [226, 234] width 175 height 17
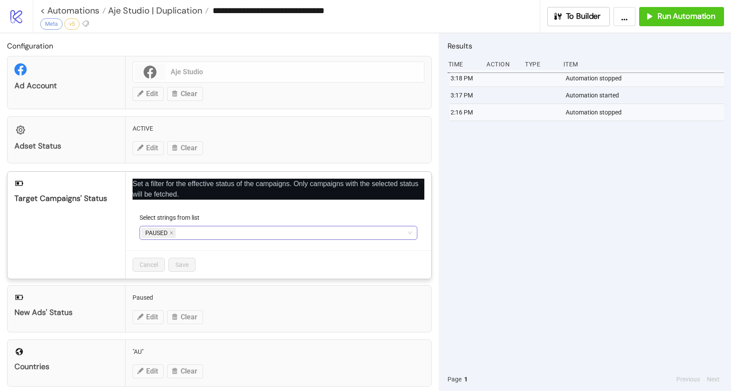
click at [171, 233] on icon "close" at bounding box center [171, 233] width 4 height 4
click at [171, 230] on div at bounding box center [273, 233] width 265 height 12
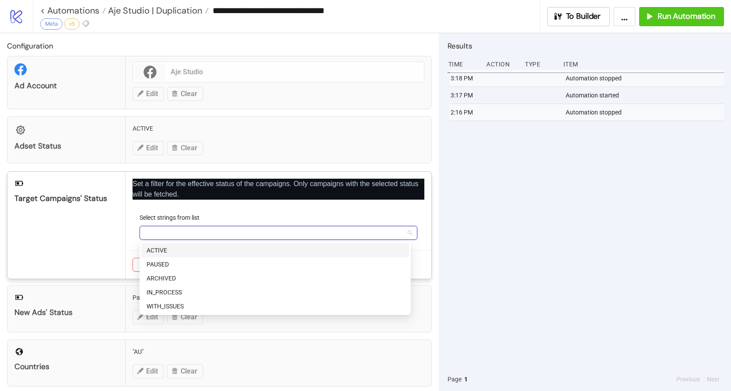
click at [174, 251] on div "ACTIVE" at bounding box center [274, 251] width 257 height 10
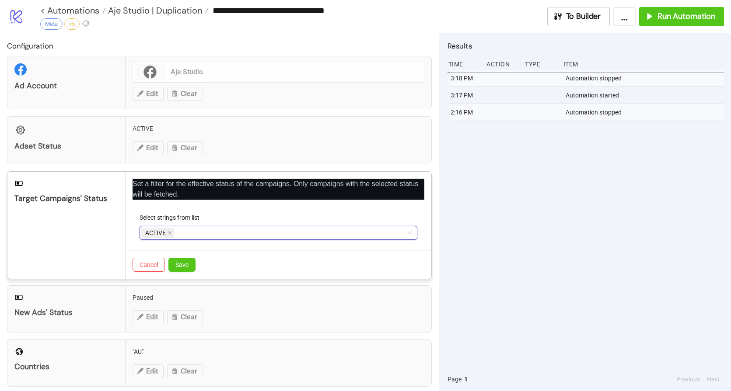
click at [123, 253] on div "Target Campaigns' Status" at bounding box center [66, 225] width 118 height 107
click at [183, 265] on span "Save" at bounding box center [181, 264] width 13 height 7
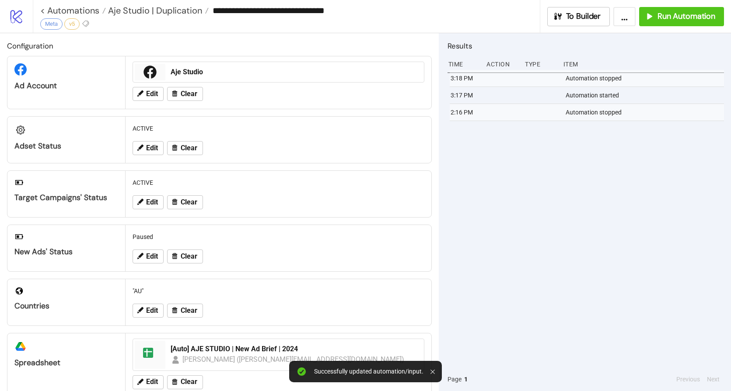
click at [541, 235] on div "3:18 PM Automation stopped 3:17 PM Automation started 2:16 PM Automation stopped" at bounding box center [585, 219] width 276 height 298
click at [673, 16] on span "Run Automation" at bounding box center [686, 16] width 58 height 10
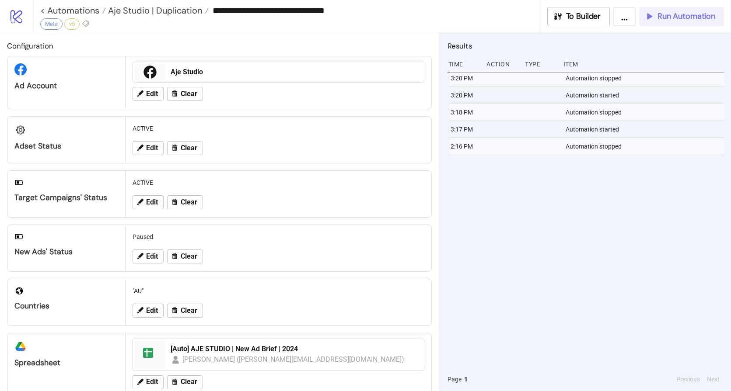
click at [659, 18] on span "Run Automation" at bounding box center [686, 16] width 58 height 10
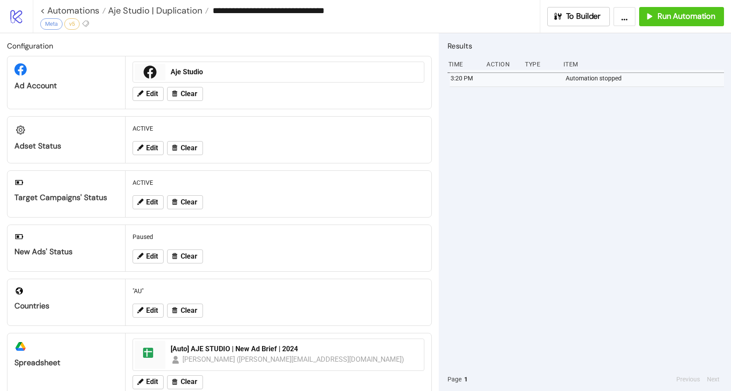
click at [545, 139] on div "3:20 PM Automation stopped" at bounding box center [585, 219] width 276 height 298
click at [669, 14] on span "Run Automation" at bounding box center [686, 16] width 58 height 10
click at [142, 9] on span "Aje Studio | Duplication" at bounding box center [154, 10] width 96 height 11
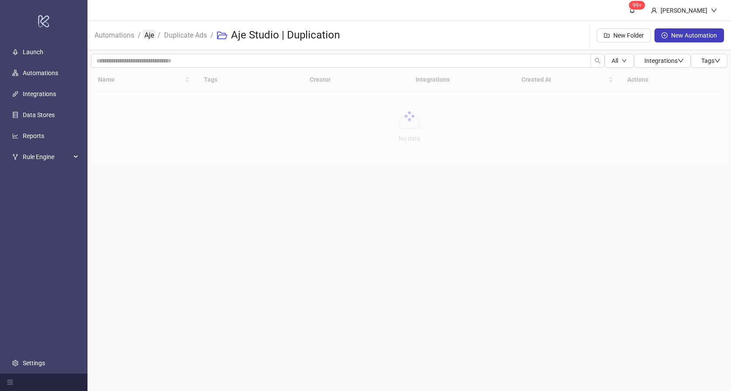
click at [148, 35] on link "Aje" at bounding box center [149, 35] width 13 height 10
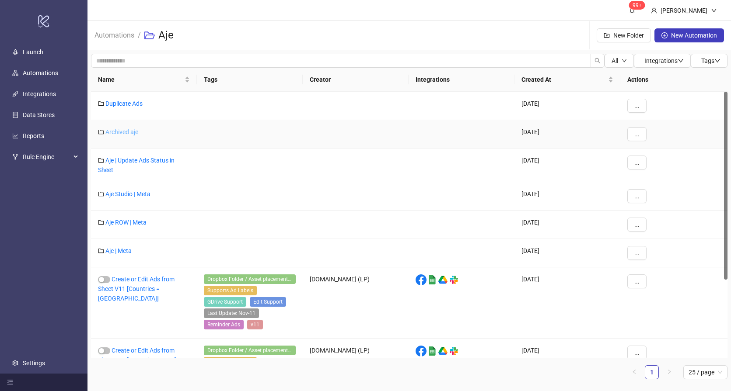
click at [129, 130] on link "Archived aje" at bounding box center [121, 132] width 33 height 7
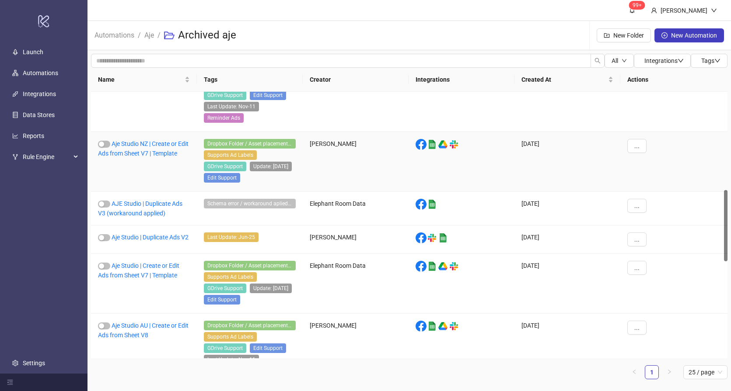
scroll to position [408, 0]
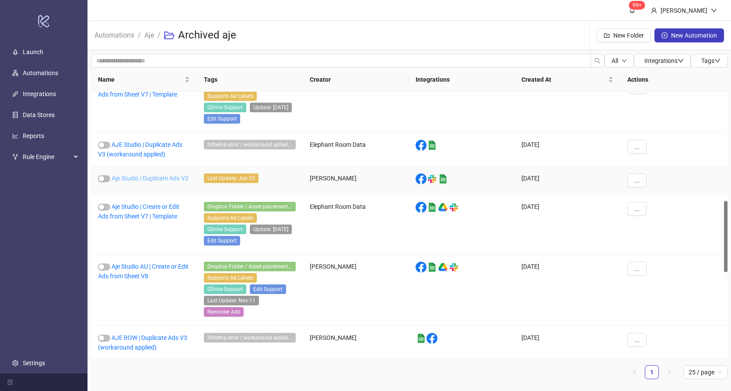
click at [146, 182] on link "Aje Studio | Duplicate Ads V2" at bounding box center [150, 178] width 77 height 7
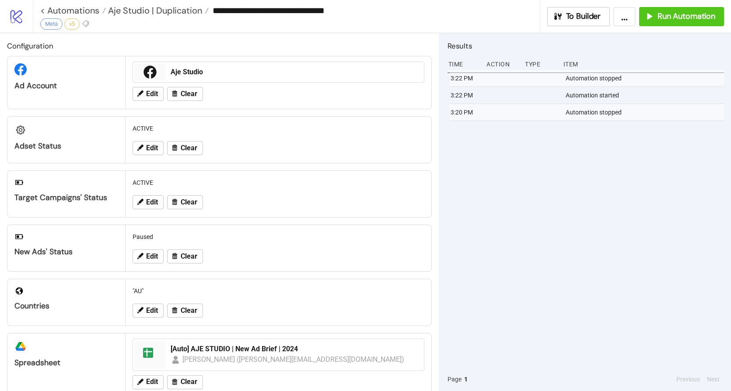
type input "**********"
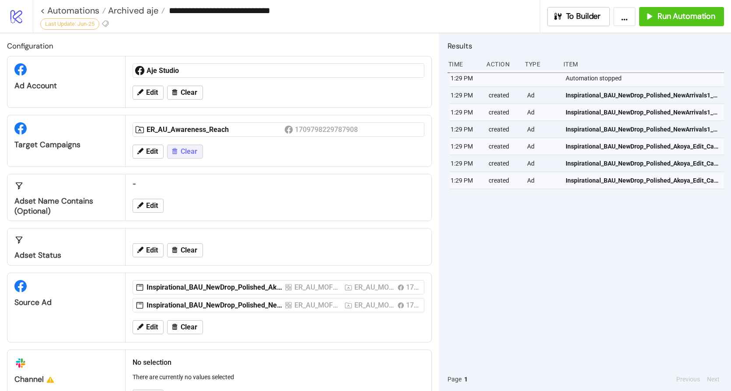
click at [188, 153] on span "Clear" at bounding box center [189, 152] width 17 height 8
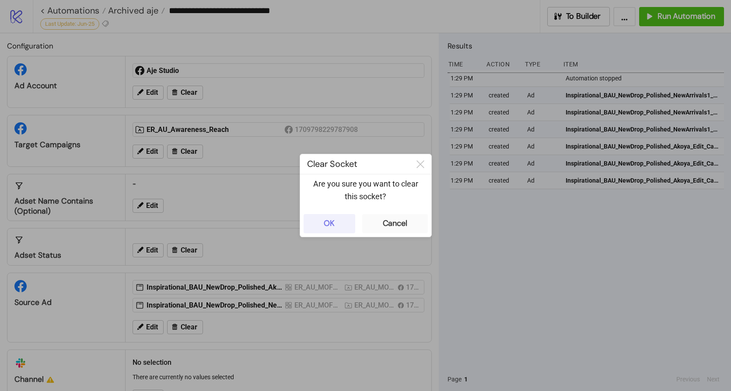
click at [321, 215] on button "OK" at bounding box center [329, 223] width 52 height 19
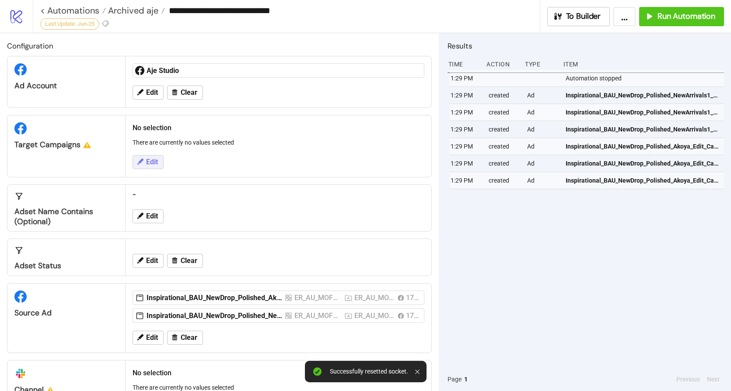
click at [151, 167] on button "Edit" at bounding box center [147, 162] width 31 height 14
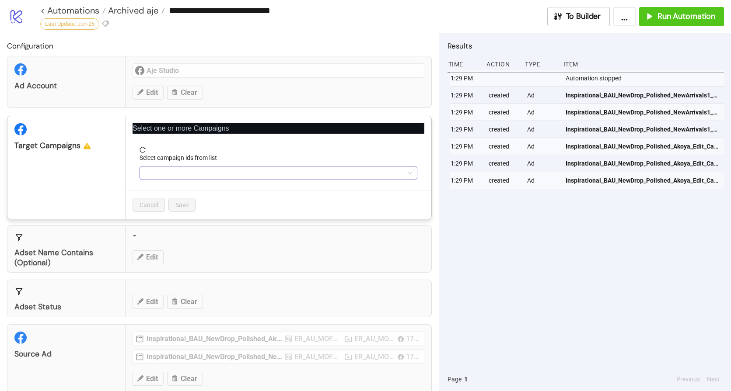
click at [189, 179] on div at bounding box center [273, 173] width 265 height 12
paste input "**********"
type input "**********"
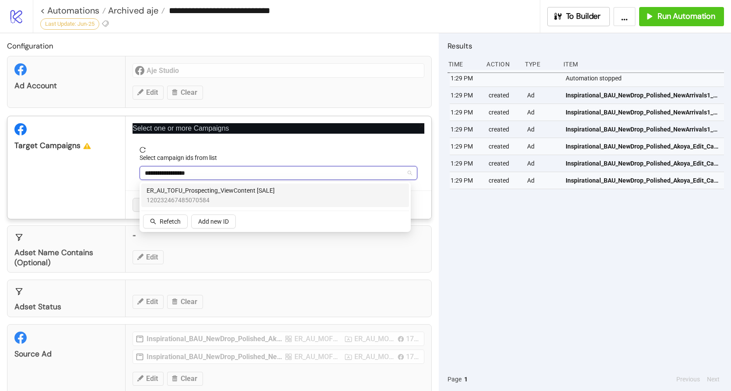
click at [217, 192] on span "ER_AU_TOFU_Prospecting_ViewContent [SALE]" at bounding box center [210, 191] width 128 height 10
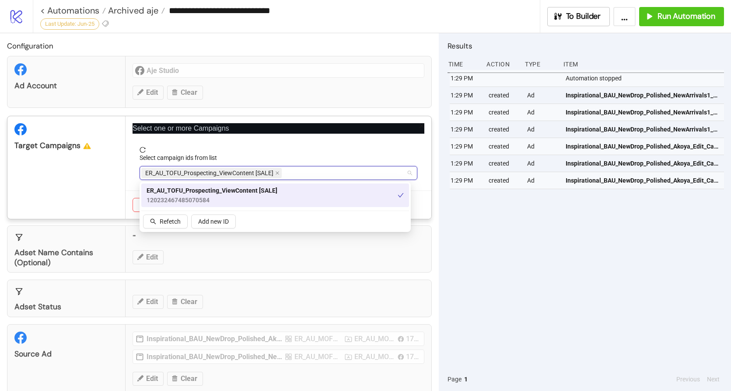
click at [368, 174] on div "ER_AU_TOFU_Prospecting_ViewContent [SALE] 120232467485070584" at bounding box center [273, 173] width 265 height 12
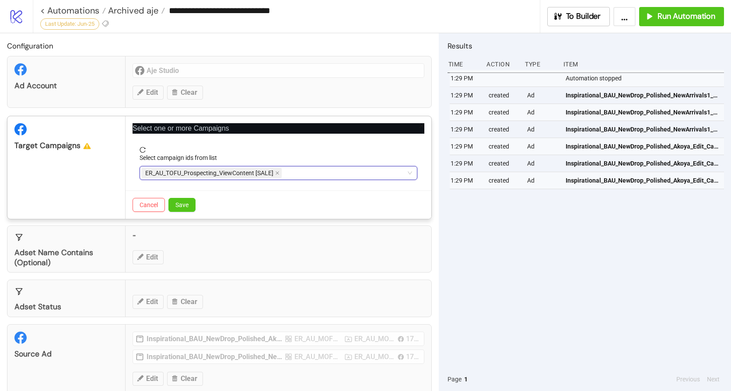
click at [298, 170] on div "ER_AU_TOFU_Prospecting_ViewContent [SALE]" at bounding box center [273, 173] width 265 height 12
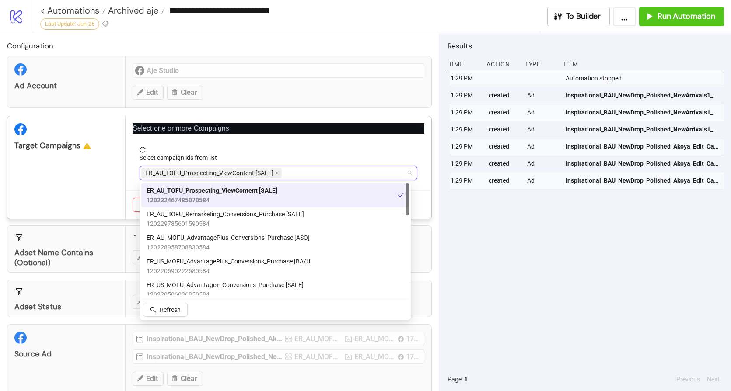
paste input "**********"
type input "**********"
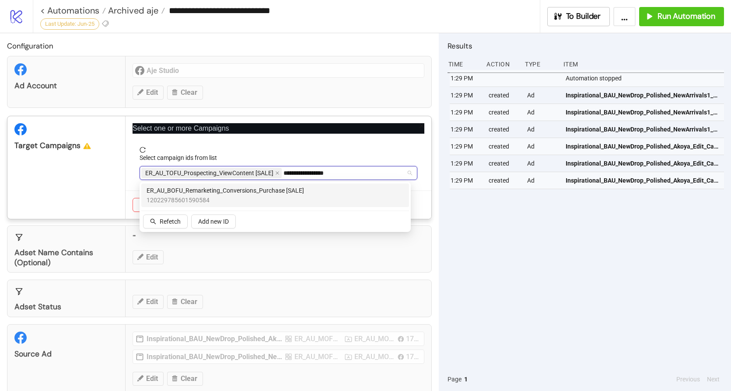
click at [253, 195] on span "ER_AU_BOFU_Remarketing_Conversions_Purchase [SALE]" at bounding box center [224, 191] width 157 height 10
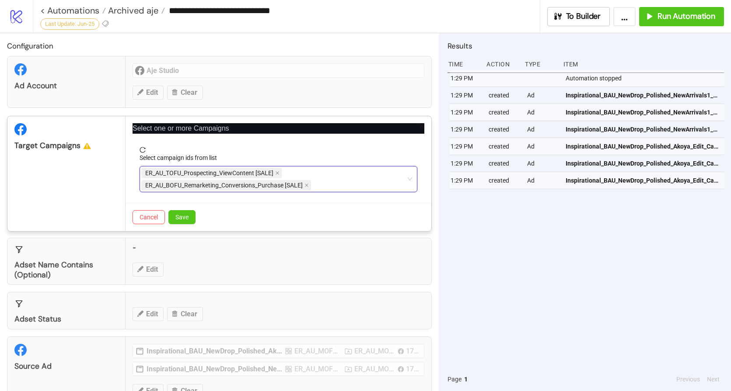
click at [386, 183] on div "ER_AU_TOFU_Prospecting_ViewContent [SALE] ER_AU_BOFU_Remarketing_Conversions_Pu…" at bounding box center [273, 179] width 265 height 24
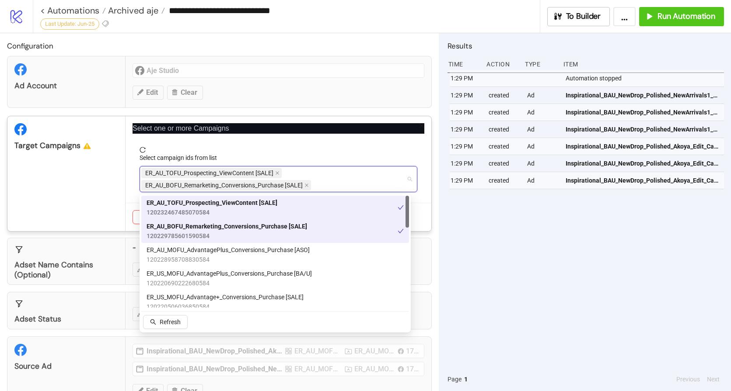
click at [330, 187] on div "ER_AU_TOFU_Prospecting_ViewContent [SALE] ER_AU_BOFU_Remarketing_Conversions_Pu…" at bounding box center [273, 179] width 265 height 24
paste input "**********"
type input "**********"
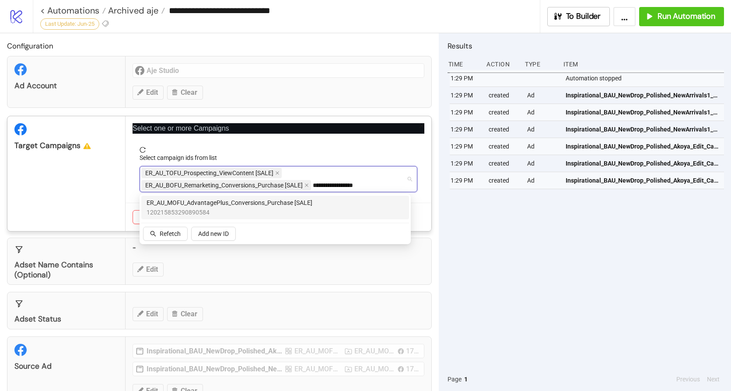
click at [298, 200] on span "ER_AU_MOFU_AdvantagePlus_Conversions_Purchase [SALE]" at bounding box center [229, 203] width 166 height 10
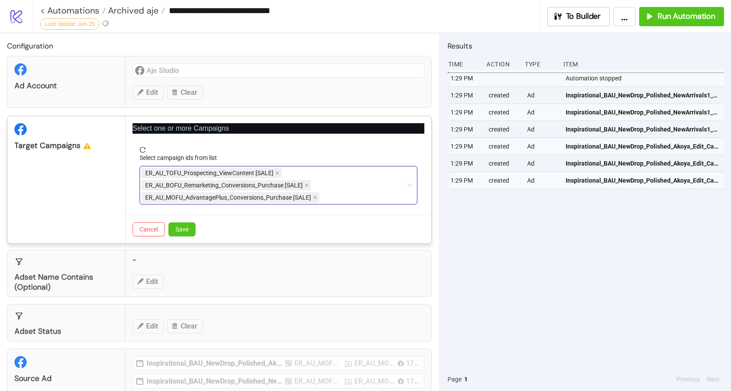
click at [387, 195] on div "ER_AU_TOFU_Prospecting_ViewContent [SALE] ER_AU_BOFU_Remarketing_Conversions_Pu…" at bounding box center [273, 185] width 265 height 37
click at [192, 232] on button "Save" at bounding box center [181, 230] width 27 height 14
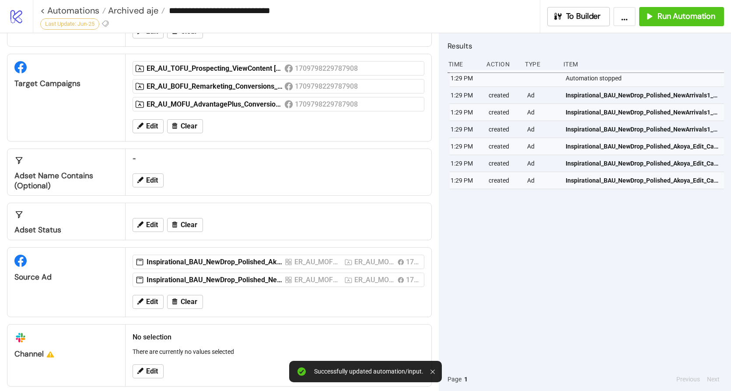
scroll to position [71, 0]
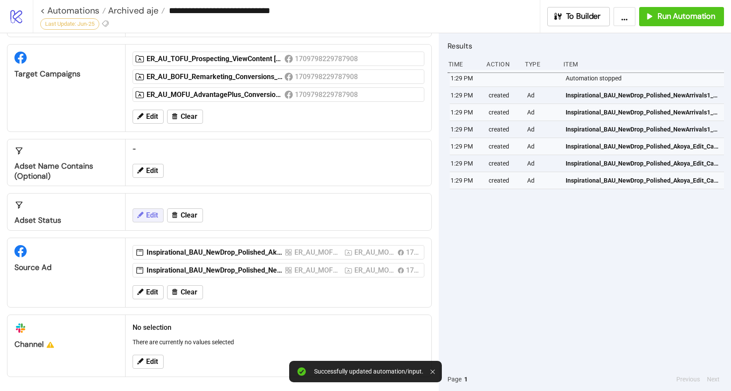
click at [149, 218] on span "Edit" at bounding box center [152, 216] width 12 height 8
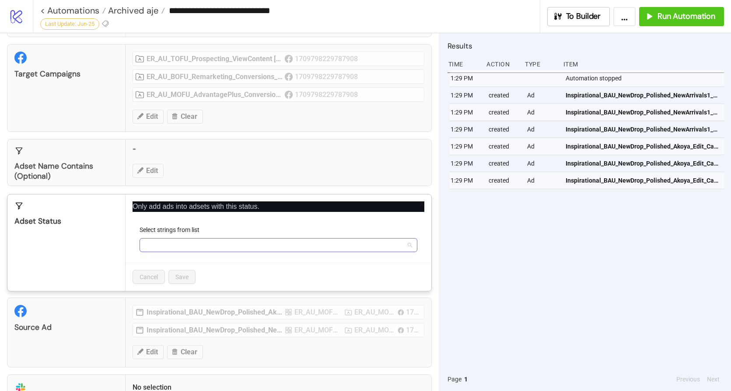
click at [168, 245] on div at bounding box center [273, 245] width 265 height 12
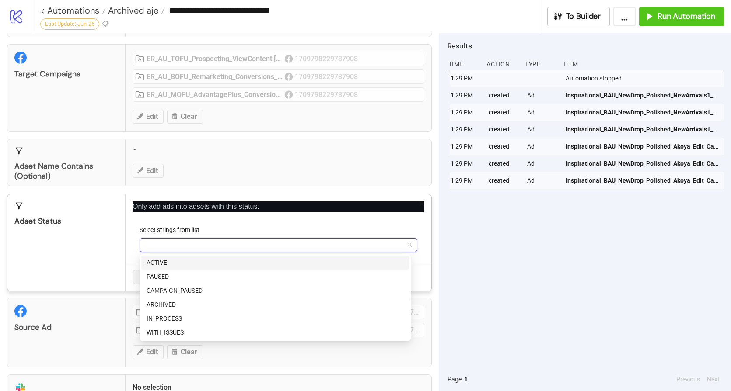
click at [163, 265] on div "ACTIVE" at bounding box center [274, 263] width 257 height 10
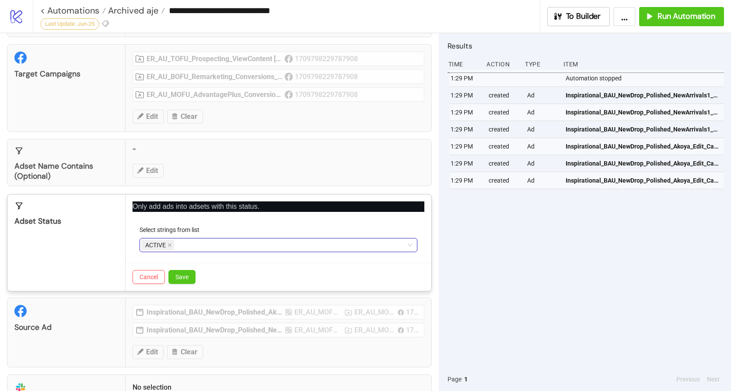
click at [214, 244] on div "ACTIVE" at bounding box center [273, 245] width 265 height 12
click at [192, 279] on button "Save" at bounding box center [181, 277] width 27 height 14
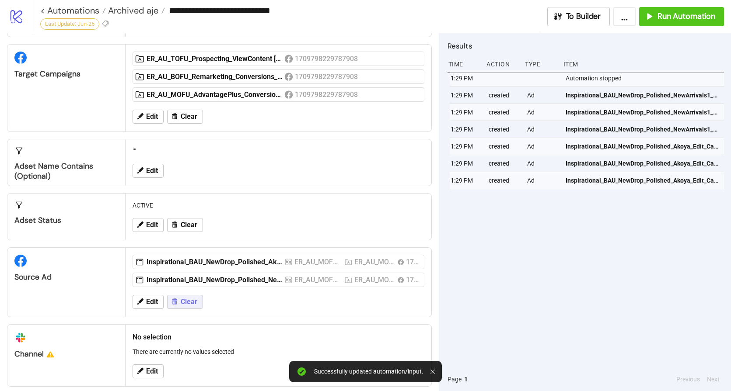
click at [185, 305] on span "Clear" at bounding box center [189, 302] width 17 height 8
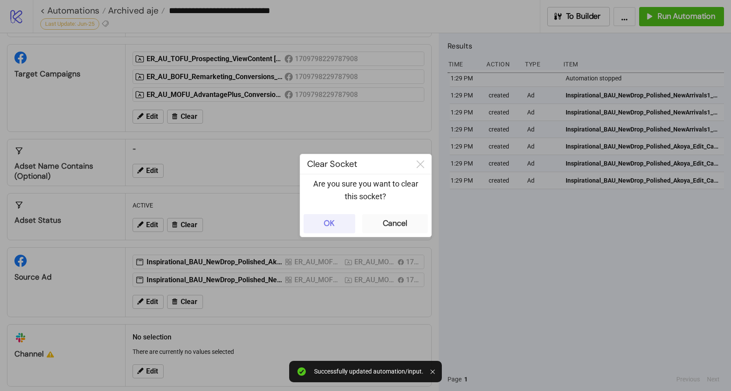
click at [321, 227] on button "OK" at bounding box center [329, 223] width 52 height 19
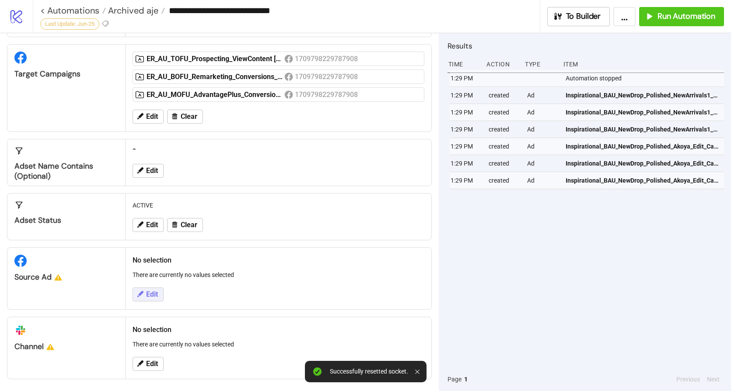
click at [145, 296] on button "Edit" at bounding box center [147, 295] width 31 height 14
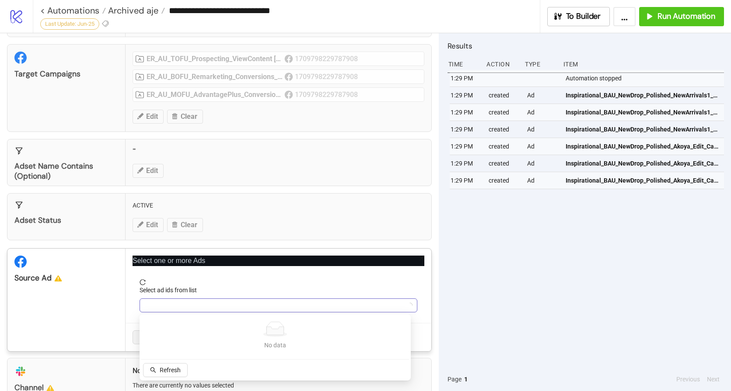
click at [185, 305] on div at bounding box center [273, 306] width 265 height 12
paste input "**********"
type input "**********"
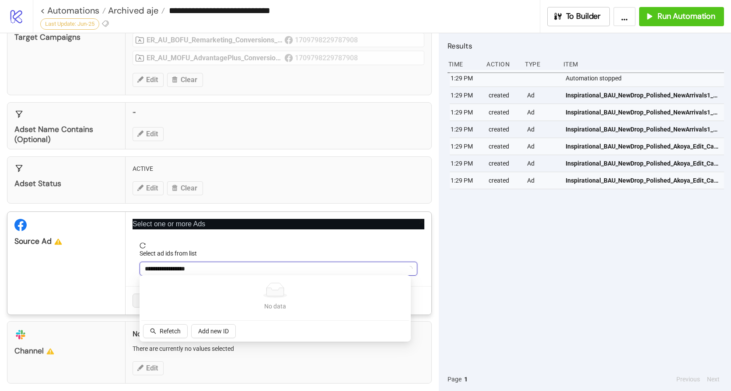
scroll to position [114, 0]
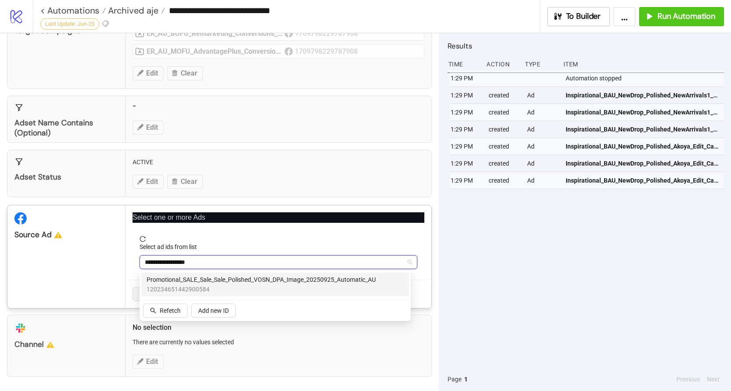
click at [222, 285] on span "120234651442900584" at bounding box center [260, 290] width 229 height 10
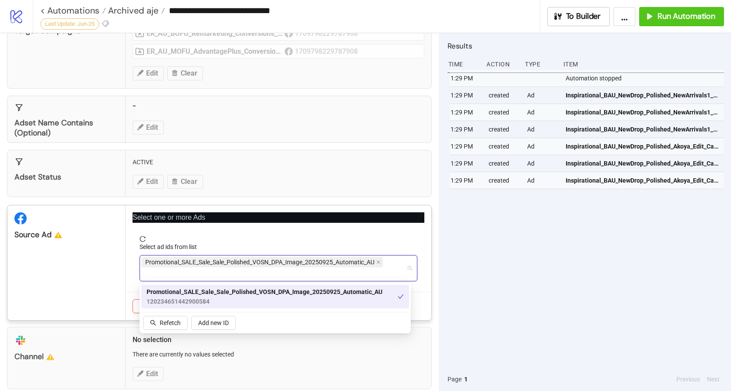
click at [258, 280] on div "Select one or more Ads Select ad ids from list Promotional_SALE_Sale_Sale_Polis…" at bounding box center [278, 263] width 306 height 115
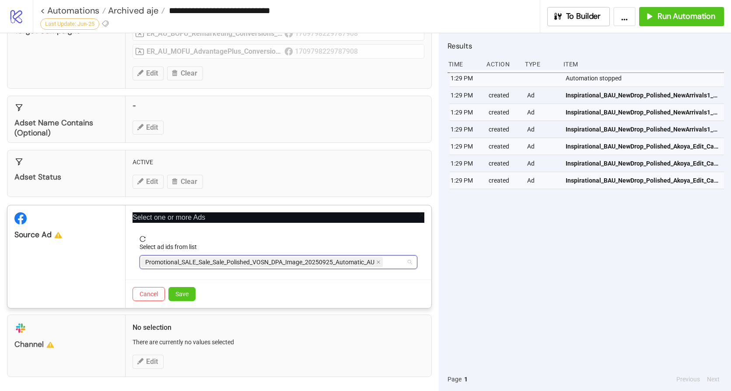
click at [388, 261] on div "Promotional_SALE_Sale_Sale_Polished_VOSN_DPA_Image_20250925_Automatic_AU" at bounding box center [273, 262] width 265 height 12
paste input "**********"
type input "**********"
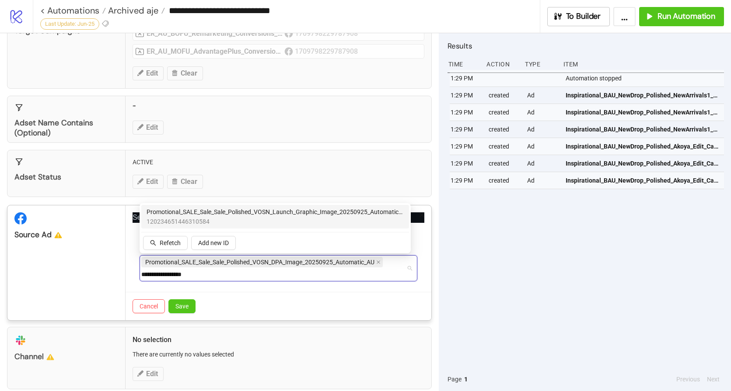
click at [237, 217] on span "120234651446310584" at bounding box center [274, 222] width 257 height 10
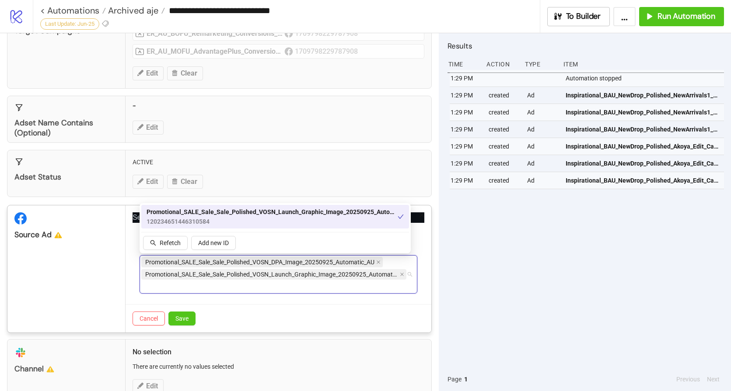
click at [237, 287] on div "Promotional_SALE_Sale_Sale_Polished_VOSN_DPA_Image_20250925_Automatic_AU Promot…" at bounding box center [273, 274] width 265 height 37
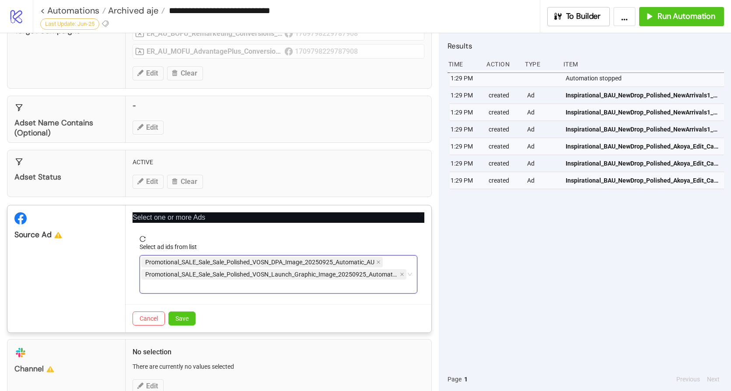
click at [250, 287] on div "Promotional_SALE_Sale_Sale_Polished_VOSN_DPA_Image_20250925_Automatic_AU Promot…" at bounding box center [273, 274] width 265 height 37
paste input "**********"
type input "**********"
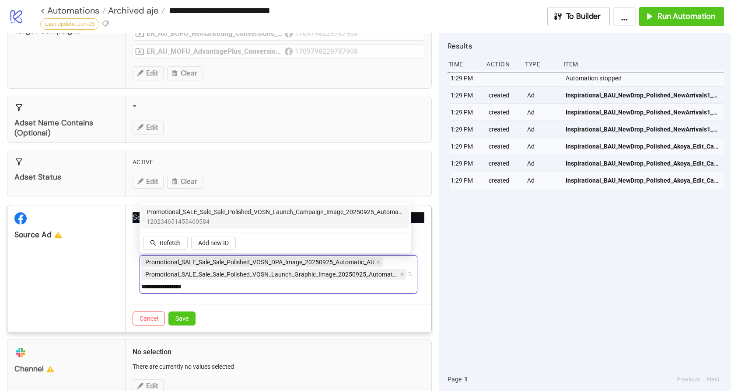
click at [256, 213] on span "Promotional_SALE_Sale_Sale_Polished_VOSN_Launch_Campaign_Image_20250925_Automat…" at bounding box center [274, 212] width 257 height 10
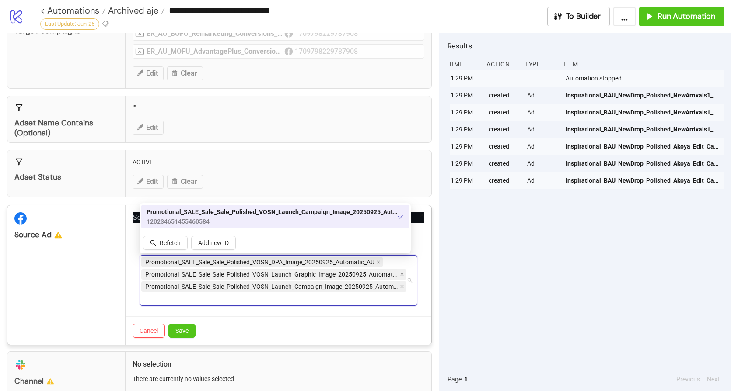
click at [257, 300] on div "Promotional_SALE_Sale_Sale_Polished_VOSN_DPA_Image_20250925_Automatic_AU Promot…" at bounding box center [273, 280] width 265 height 49
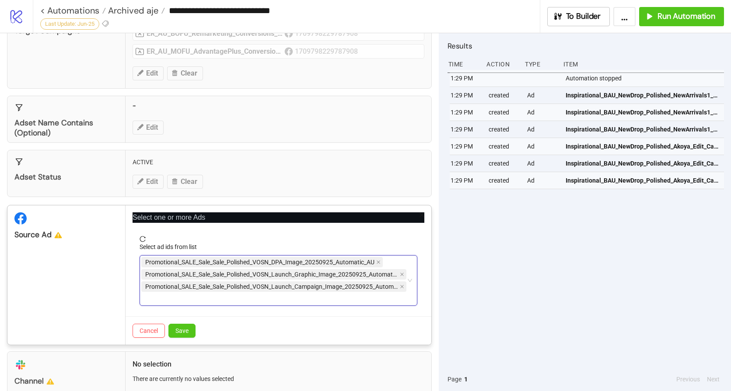
click at [245, 301] on div "Promotional_SALE_Sale_Sale_Polished_VOSN_DPA_Image_20250925_Automatic_AU Promot…" at bounding box center [273, 280] width 265 height 49
paste input "**********"
type input "**********"
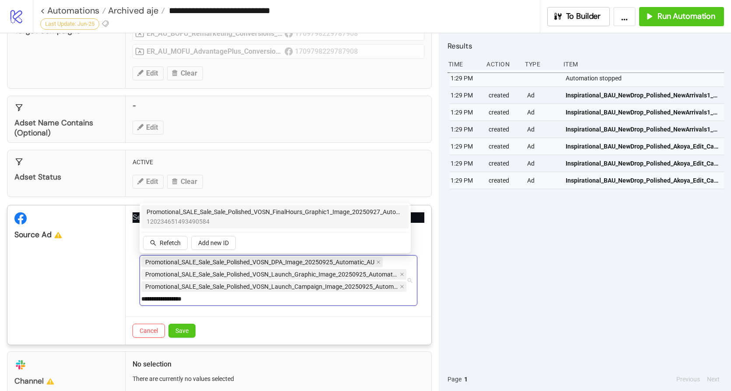
click at [239, 212] on span "Promotional_SALE_Sale_Sale_Polished_VOSN_FinalHours_Graphic1_Image_20250927_Aut…" at bounding box center [274, 212] width 257 height 10
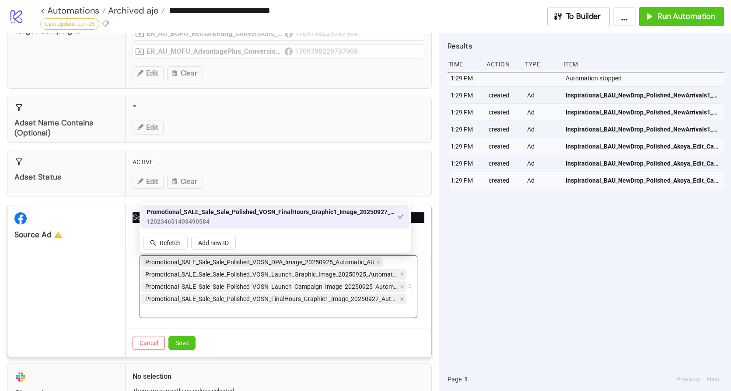
click at [235, 306] on div "Promotional_SALE_Sale_Sale_Polished_VOSN_DPA_Image_20250925_Automatic_AU Promot…" at bounding box center [273, 286] width 265 height 61
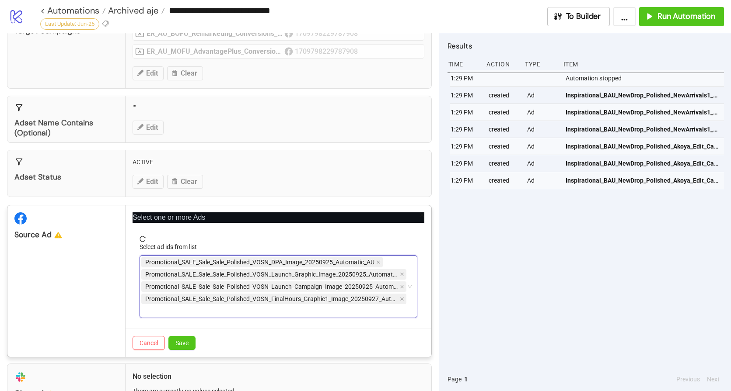
click at [231, 311] on div "Promotional_SALE_Sale_Sale_Polished_VOSN_DPA_Image_20250925_Automatic_AU Promot…" at bounding box center [273, 286] width 265 height 61
paste input "**********"
type input "**********"
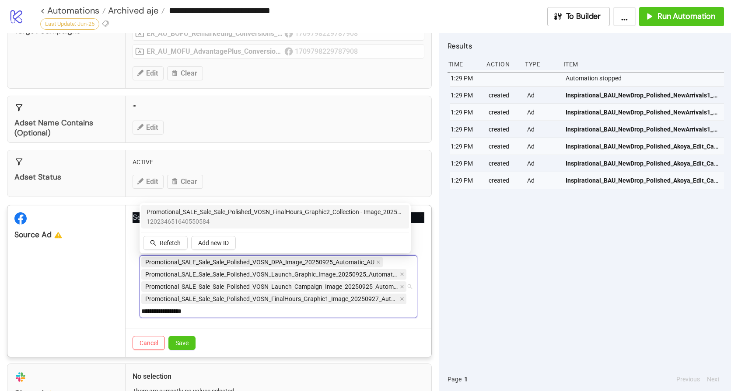
click at [247, 214] on span "Promotional_SALE_Sale_Sale_Polished_VOSN_FinalHours_Graphic2_Collection - Image…" at bounding box center [274, 212] width 257 height 10
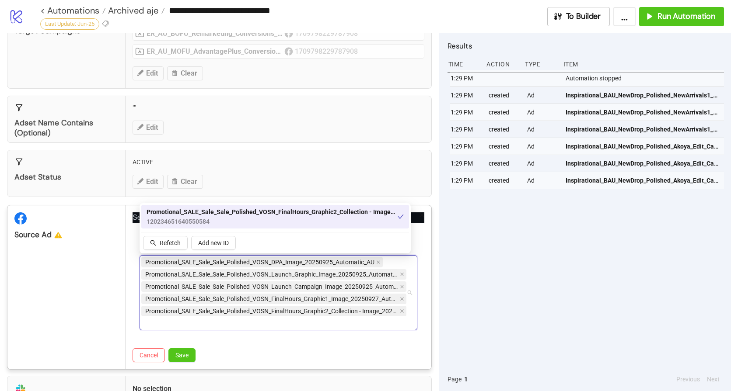
click at [248, 323] on div "Promotional_SALE_Sale_Sale_Polished_VOSN_DPA_Image_20250925_Automatic_AU Promot…" at bounding box center [273, 292] width 265 height 73
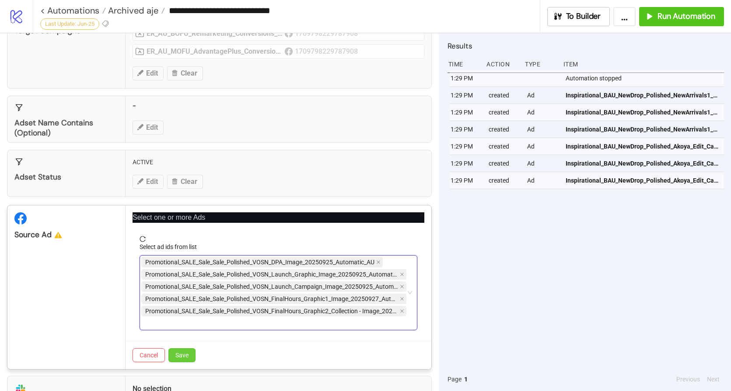
click at [193, 357] on button "Save" at bounding box center [181, 356] width 27 height 14
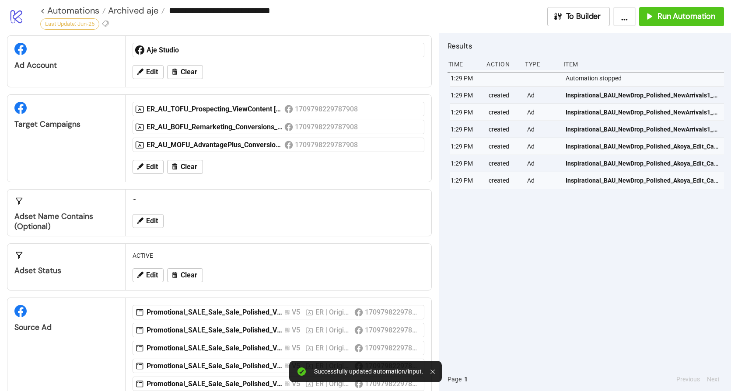
scroll to position [0, 0]
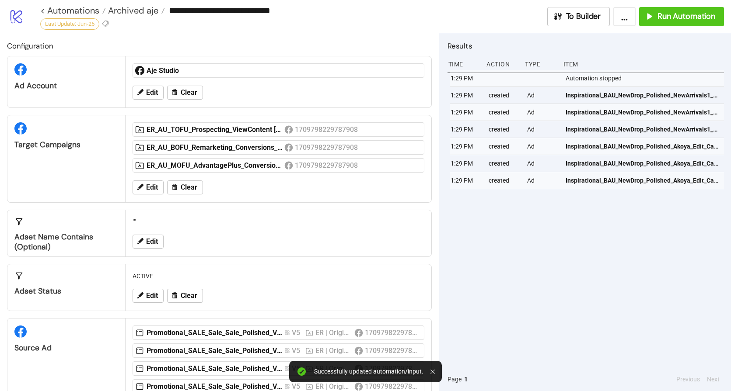
click at [516, 269] on div "1:29 PM Automation stopped 1:29 PM created Ad Inspirational_BAU_NewDrop_Polishe…" at bounding box center [585, 219] width 276 height 298
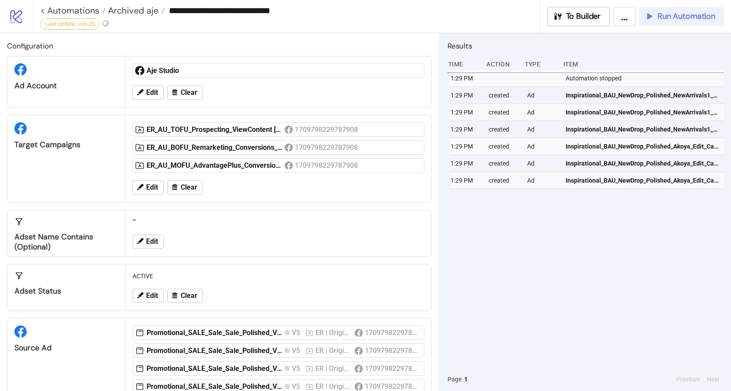
click at [688, 13] on span "Run Automation" at bounding box center [686, 16] width 58 height 10
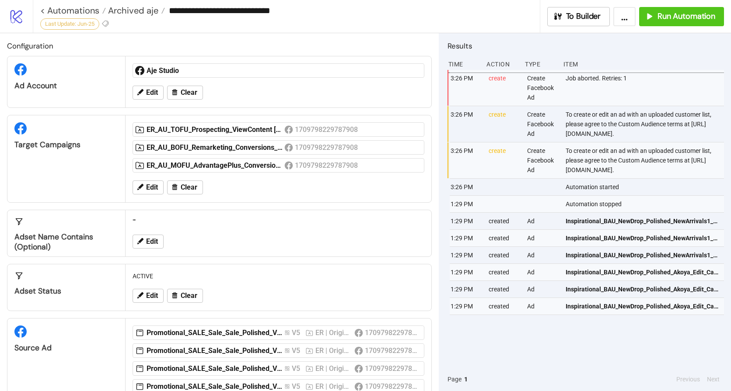
drag, startPoint x: 536, startPoint y: 134, endPoint x: 602, endPoint y: 142, distance: 66.5
click at [602, 142] on div "To create or edit an ad with an uploaded customer list, please agree to the Cus…" at bounding box center [645, 124] width 161 height 36
copy div "https://business.facebook.com/ads/manage/customaudiences/tos/?act=1709798229787…"
click at [634, 50] on h2 "Results" at bounding box center [585, 45] width 276 height 11
click at [708, 12] on span "Run Automation" at bounding box center [686, 16] width 58 height 10
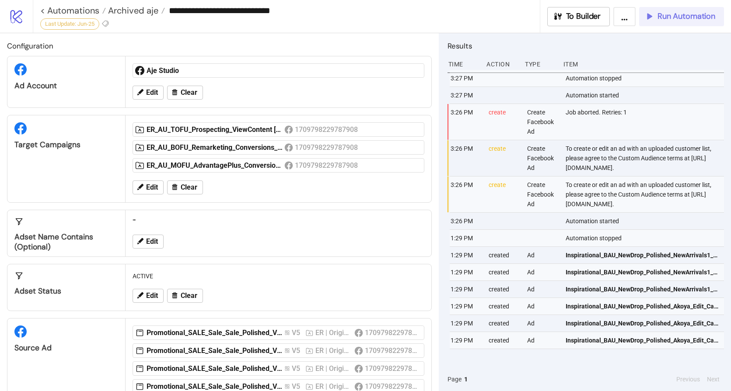
click at [677, 18] on span "Run Automation" at bounding box center [686, 16] width 58 height 10
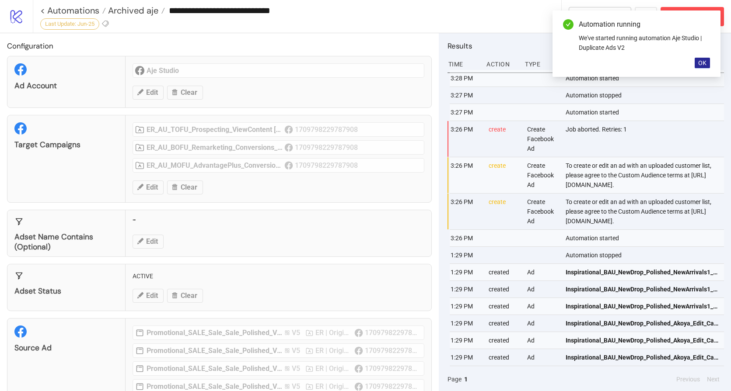
click at [709, 60] on button "OK" at bounding box center [701, 63] width 15 height 10
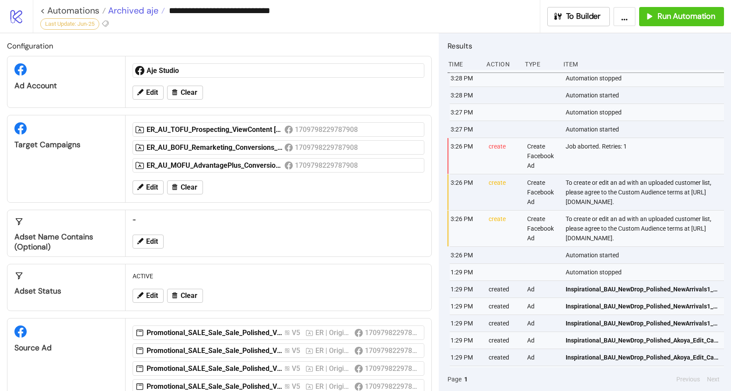
click at [145, 13] on span "Archived aje" at bounding box center [132, 10] width 52 height 11
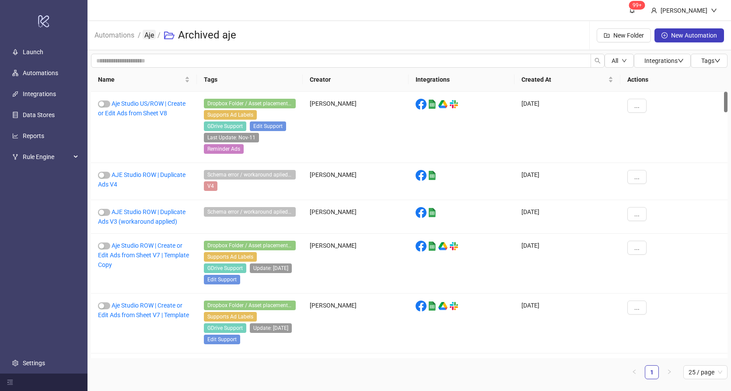
click at [154, 38] on link "Aje" at bounding box center [149, 35] width 13 height 10
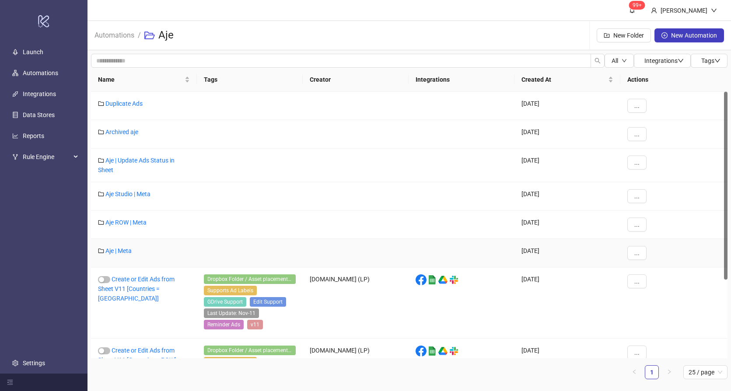
scroll to position [112, 0]
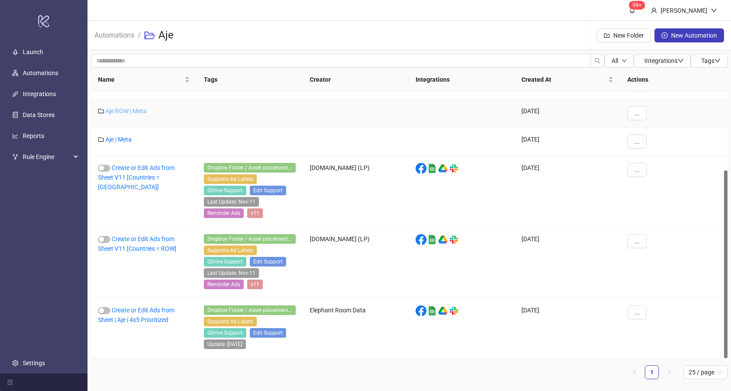
click at [134, 112] on link "Aje ROW | Meta" at bounding box center [125, 111] width 41 height 7
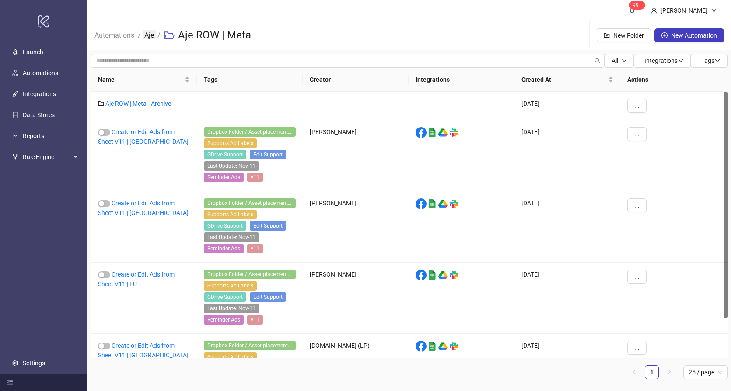
click at [143, 36] on link "Aje" at bounding box center [149, 35] width 13 height 10
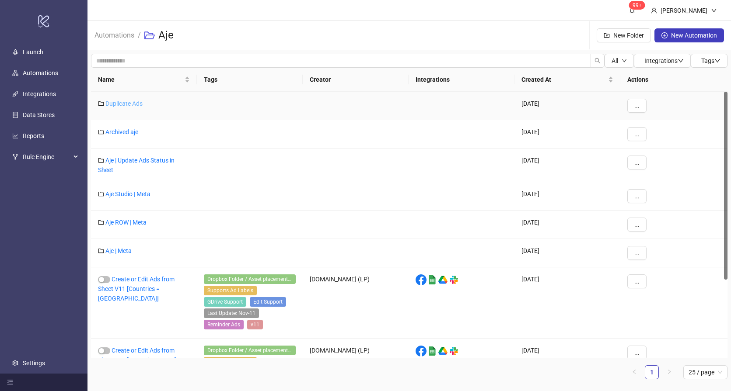
click at [134, 101] on link "Duplicate Ads" at bounding box center [123, 103] width 37 height 7
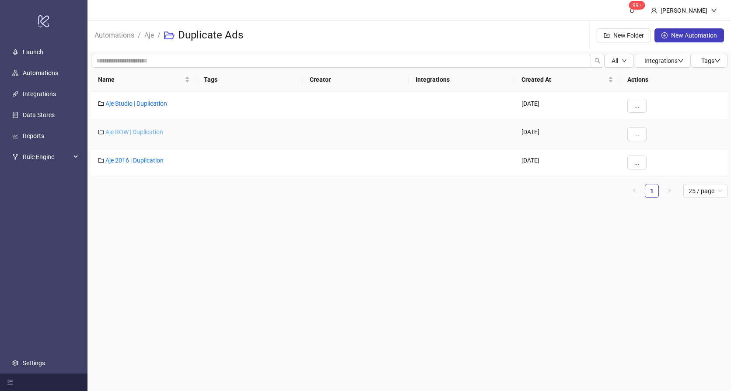
click at [144, 132] on link "Aje ROW | Duplication" at bounding box center [134, 132] width 58 height 7
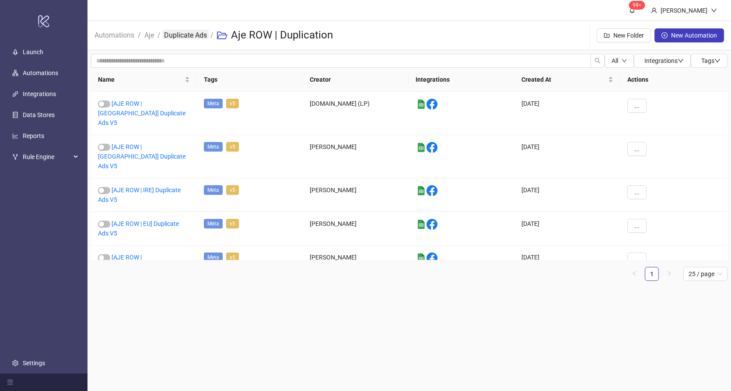
click at [187, 31] on link "Duplicate Ads" at bounding box center [185, 35] width 46 height 10
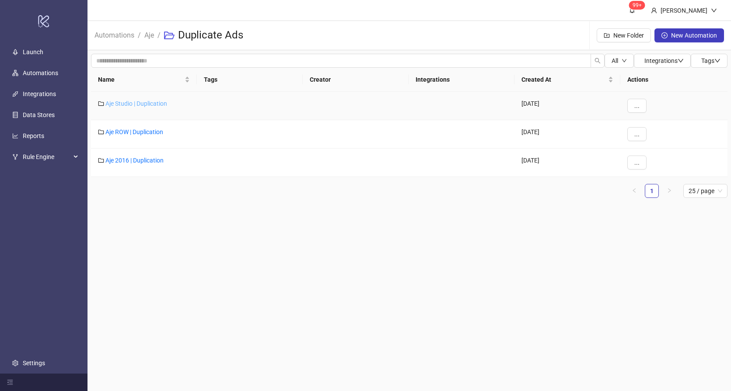
click at [133, 103] on link "Aje Studio | Duplication" at bounding box center [136, 103] width 62 height 7
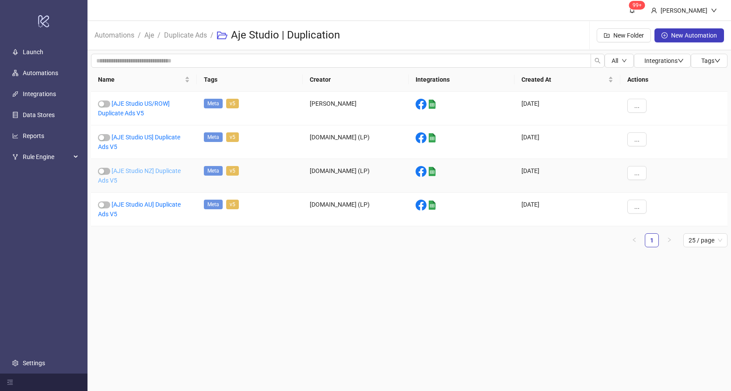
click at [152, 173] on link "[AJE Studio NZ] Duplicate Ads V5" at bounding box center [139, 175] width 83 height 17
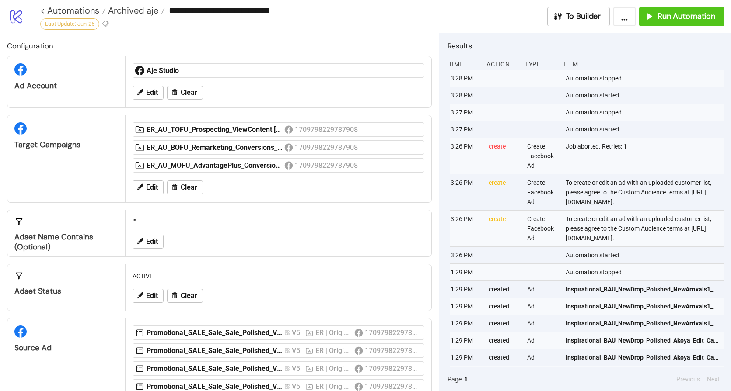
type input "**********"
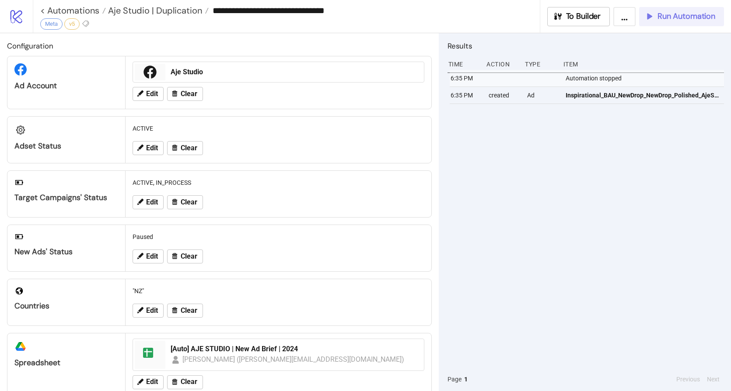
click at [673, 15] on span "Run Automation" at bounding box center [686, 16] width 58 height 10
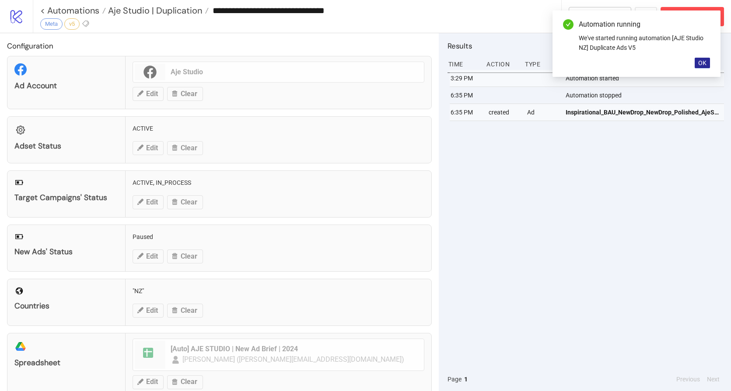
click at [697, 65] on button "OK" at bounding box center [701, 63] width 15 height 10
